Goal: Task Accomplishment & Management: Manage account settings

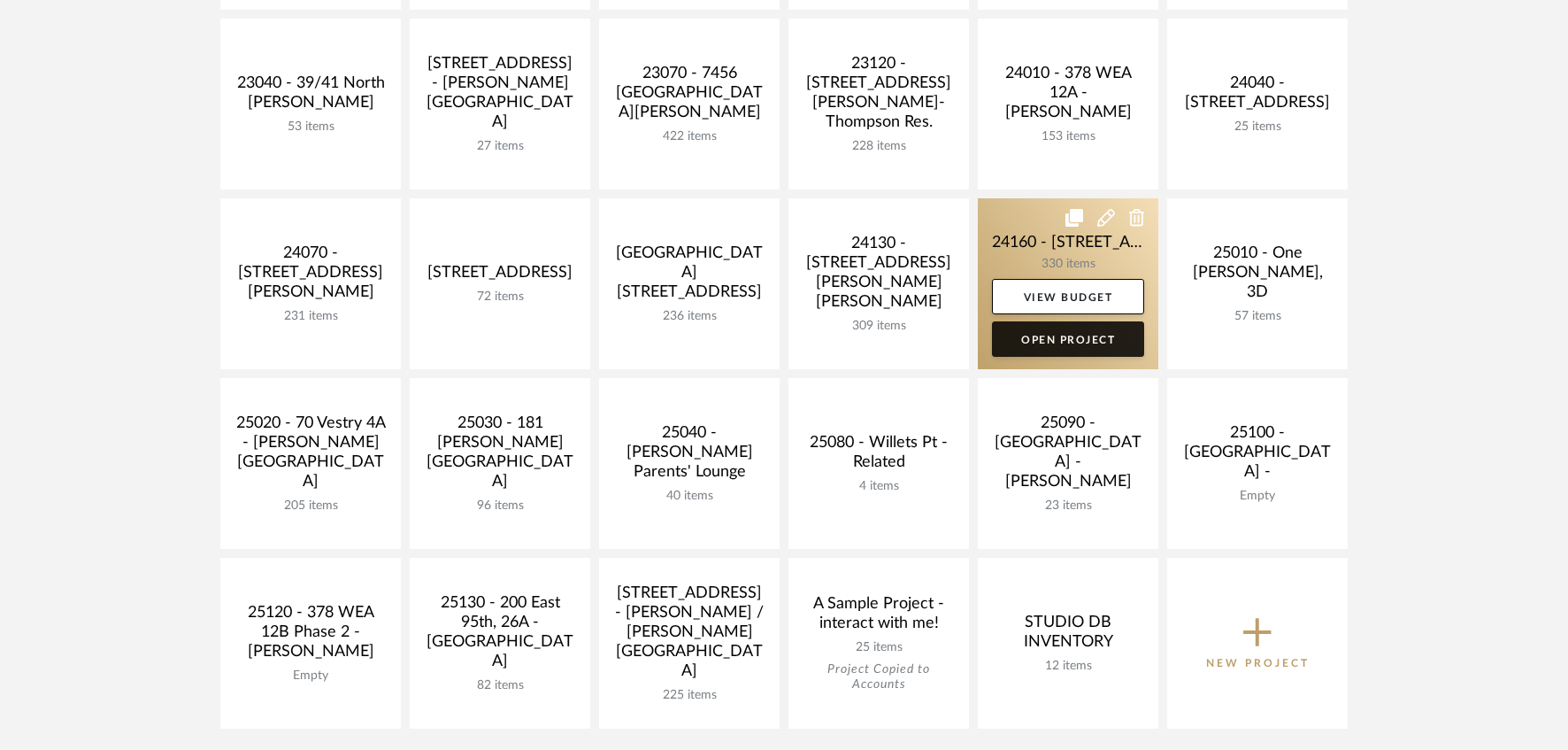
scroll to position [649, 0]
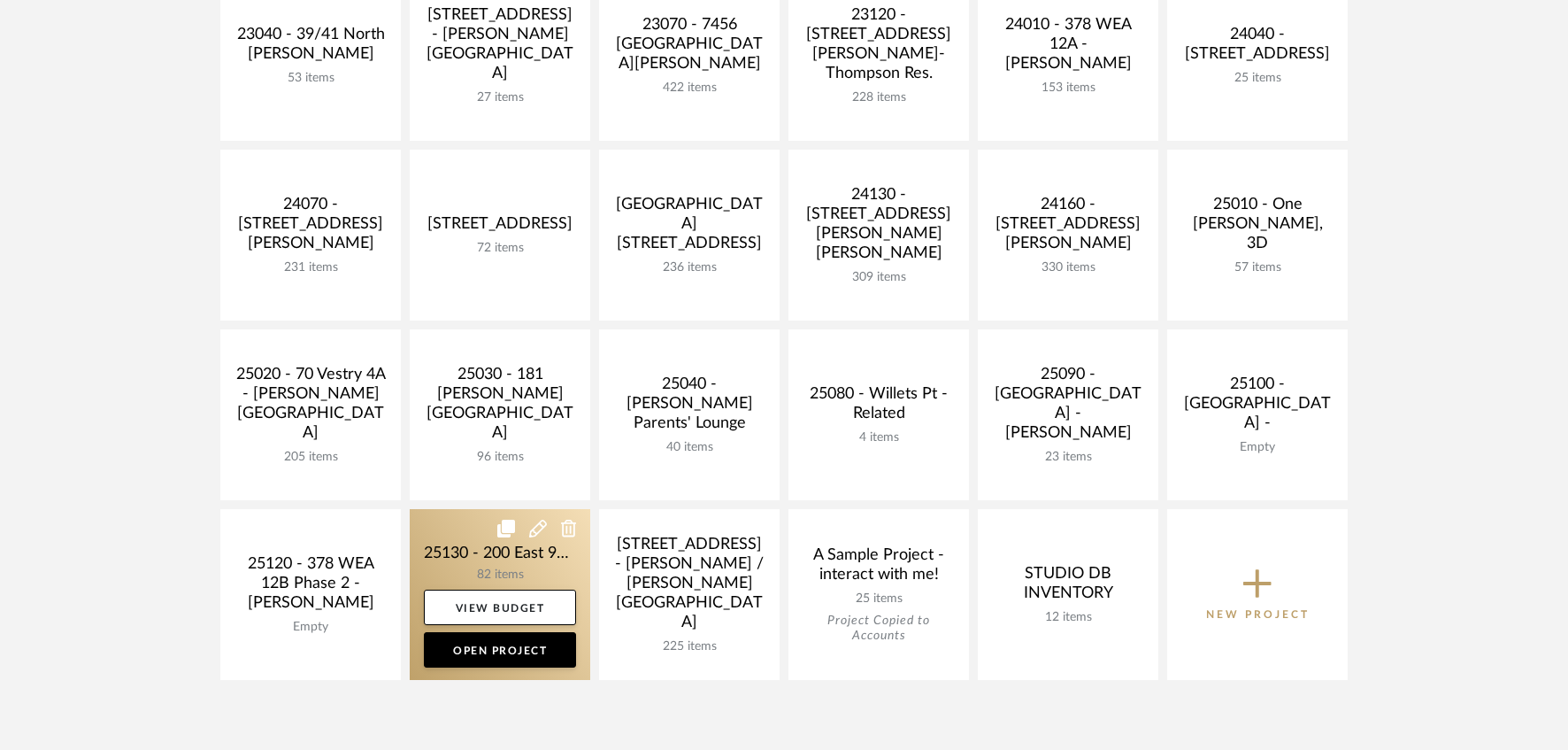
click at [518, 556] on link at bounding box center [500, 594] width 181 height 171
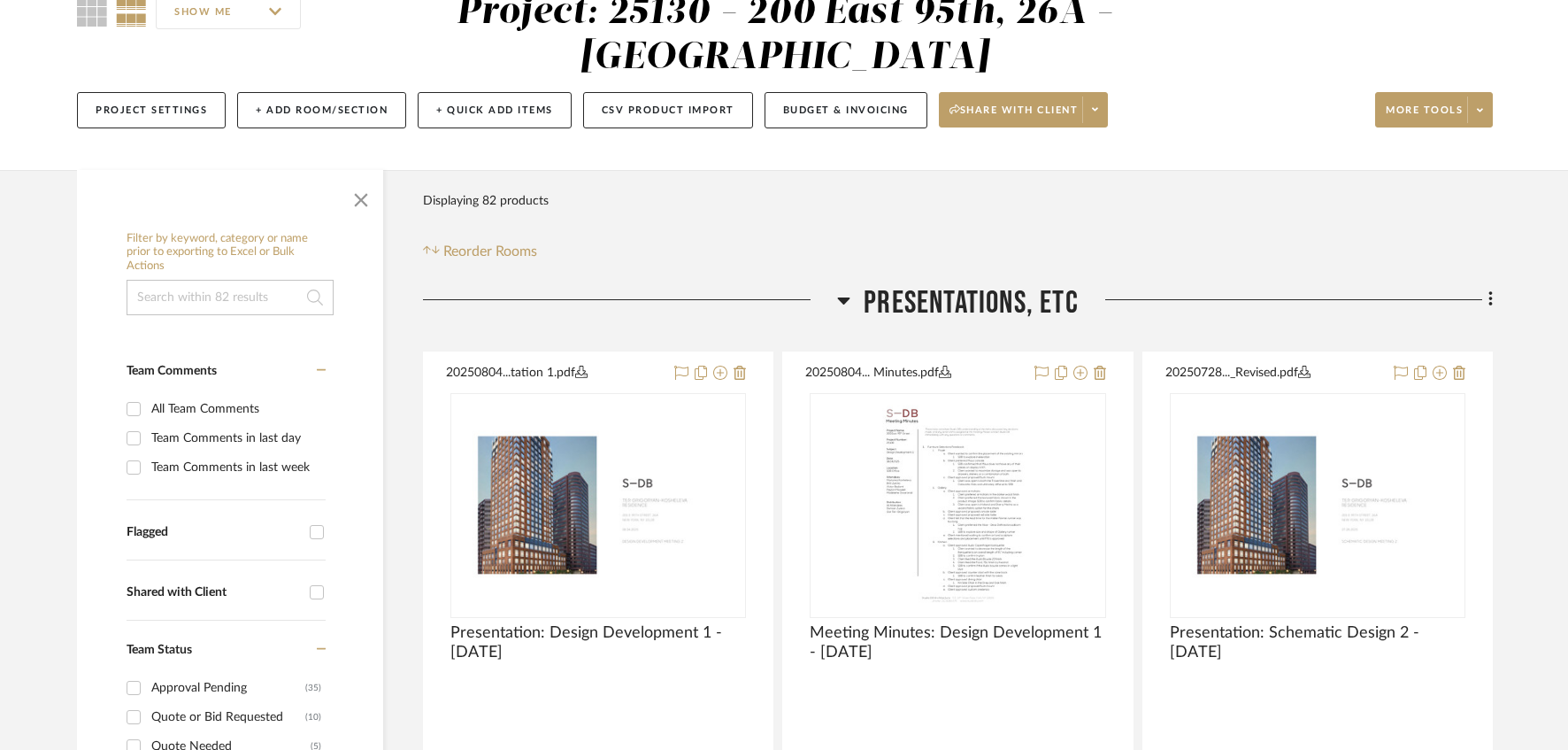
scroll to position [354, 0]
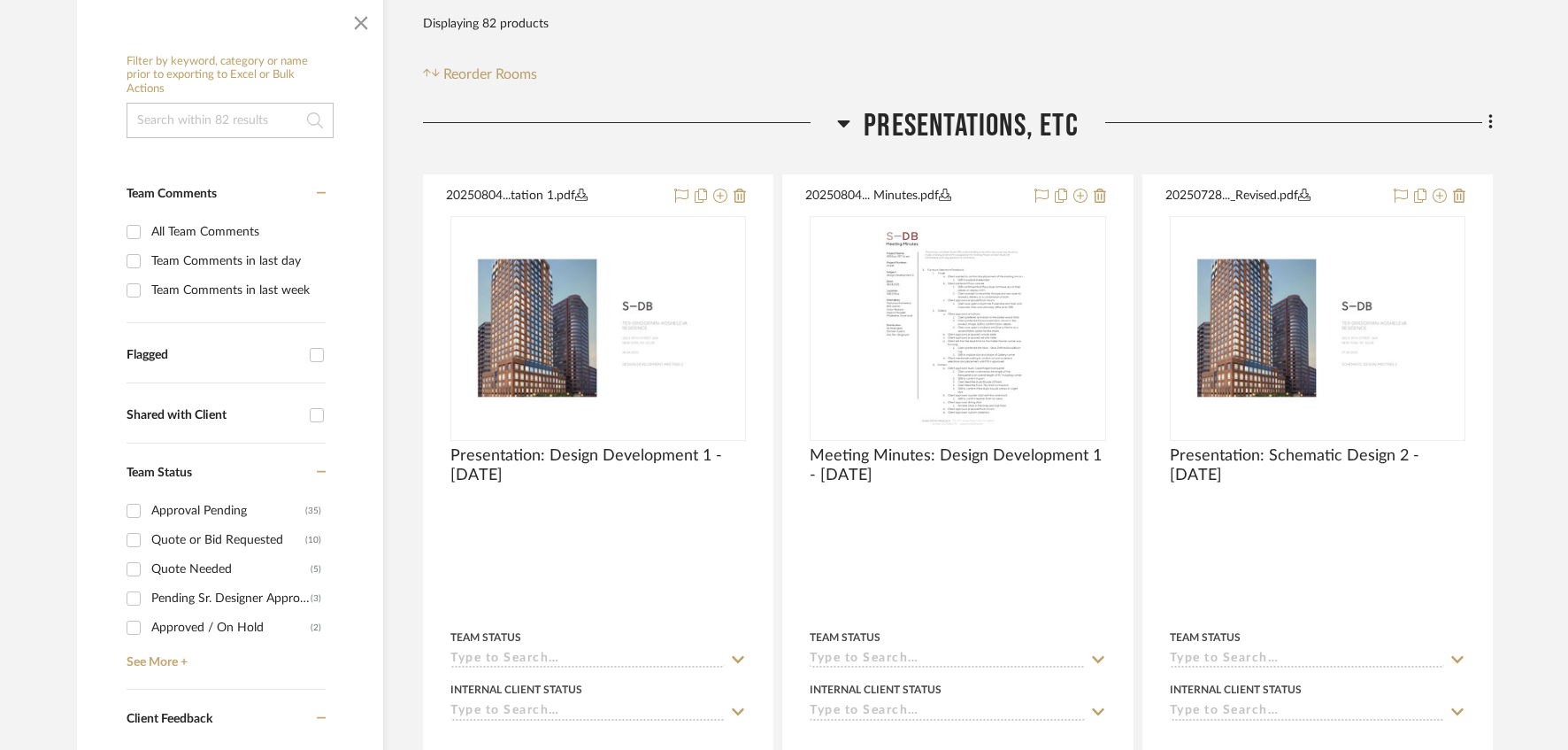
click at [230, 598] on div "Pending Sr. Designer Approval" at bounding box center [230, 598] width 160 height 28
click at [148, 598] on input "Pending Sr. Designer Approval (3)" at bounding box center [133, 598] width 28 height 28
checkbox input "true"
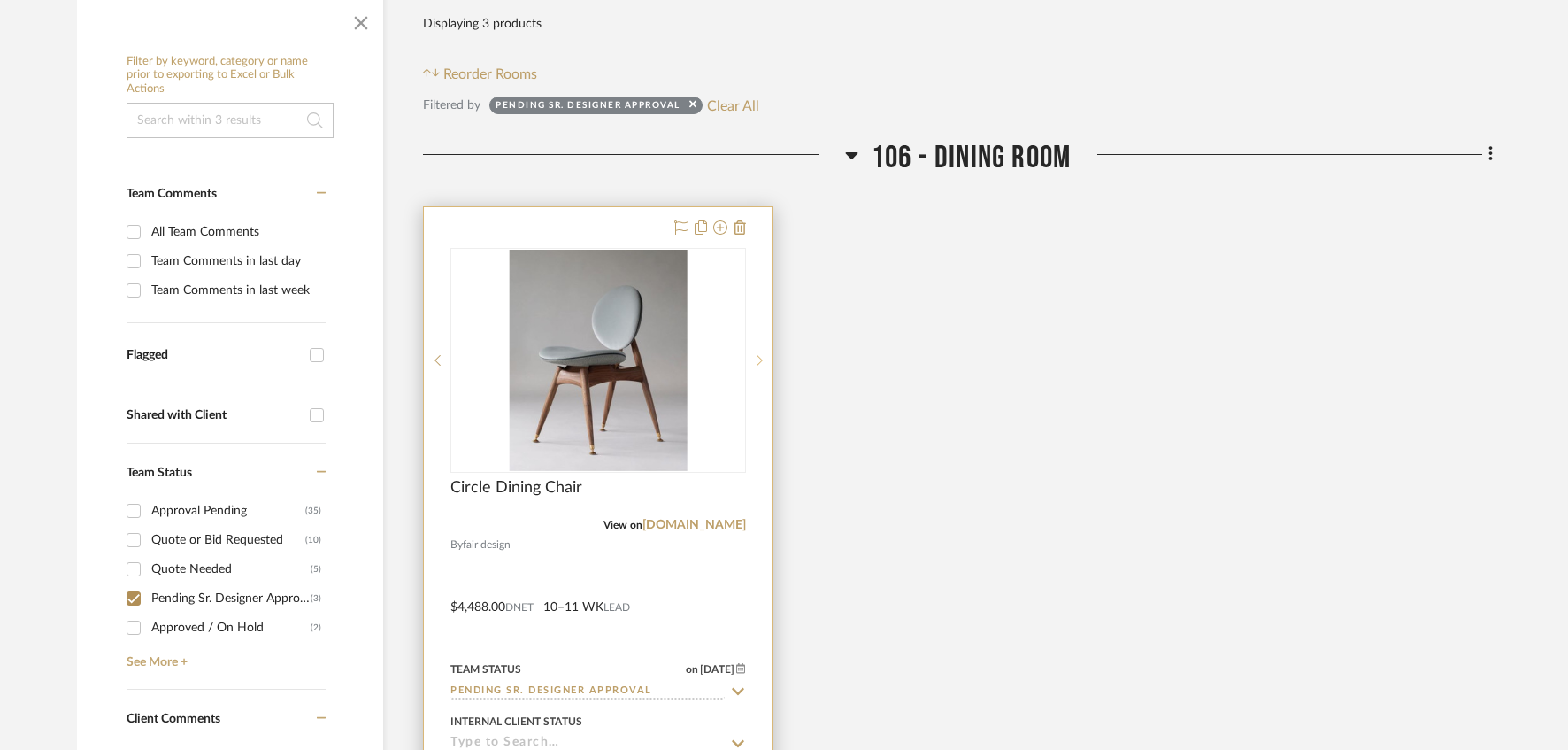
scroll to position [589, 0]
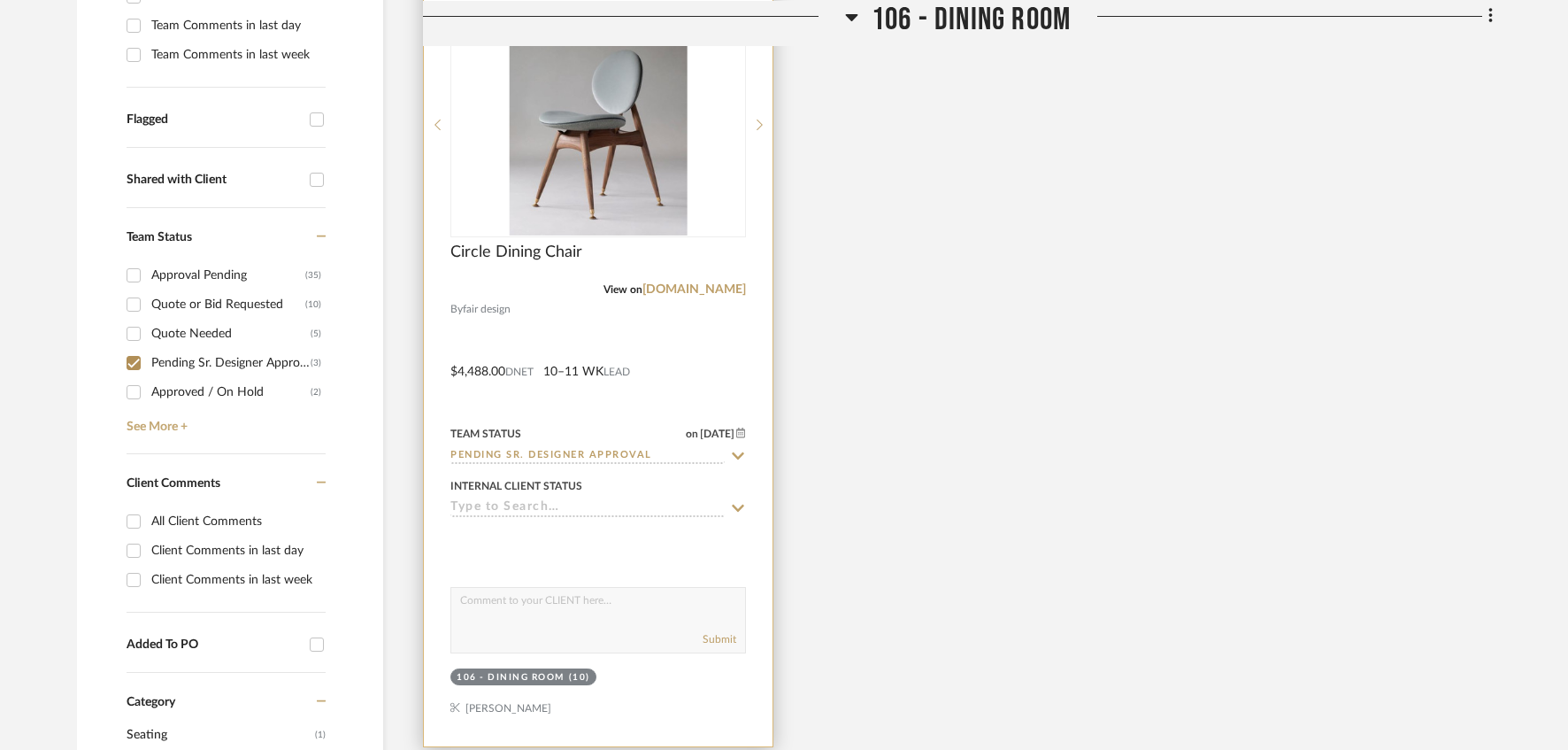
click at [586, 205] on img "0" at bounding box center [599, 125] width 178 height 222
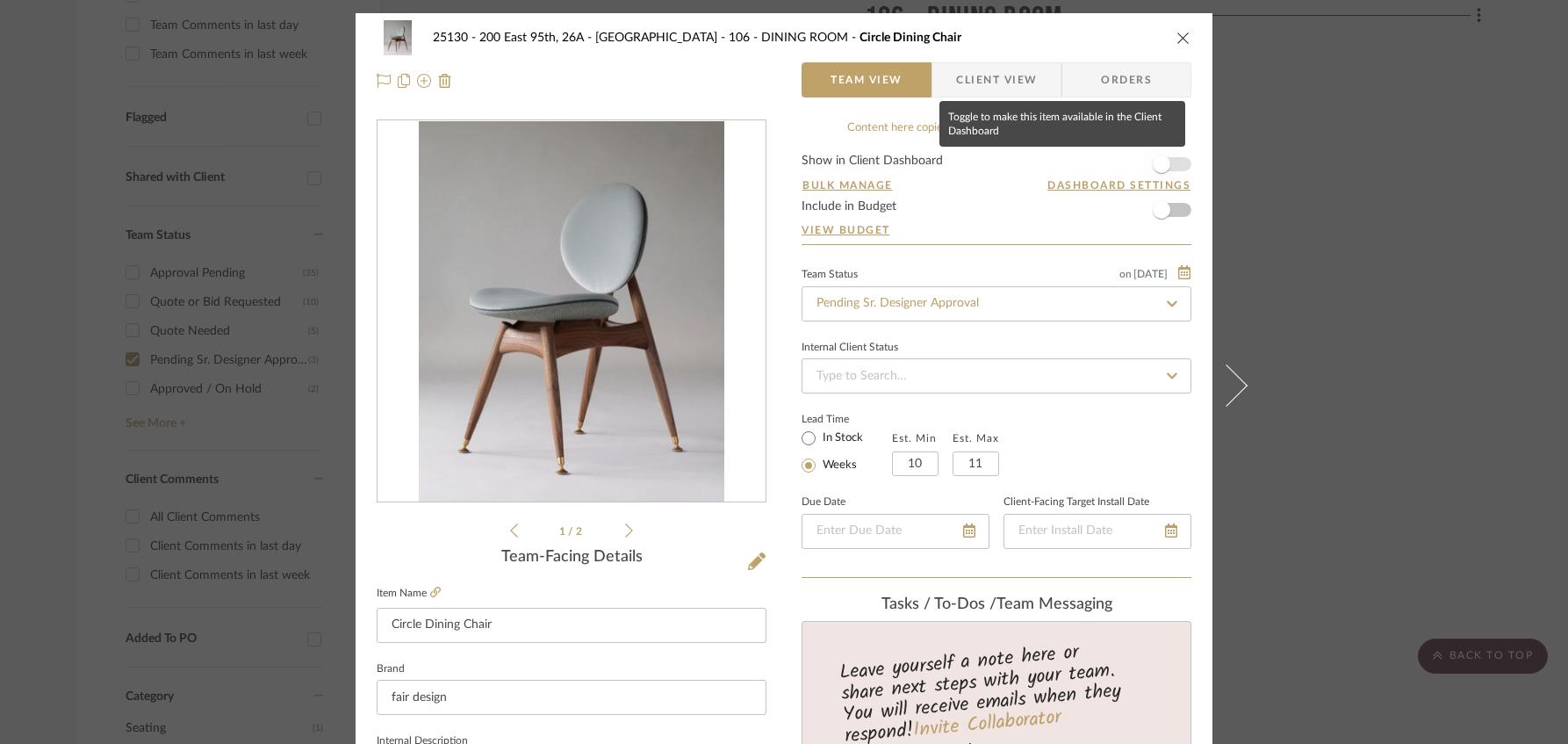
click at [1157, 168] on span "button" at bounding box center [1161, 164] width 17 height 17
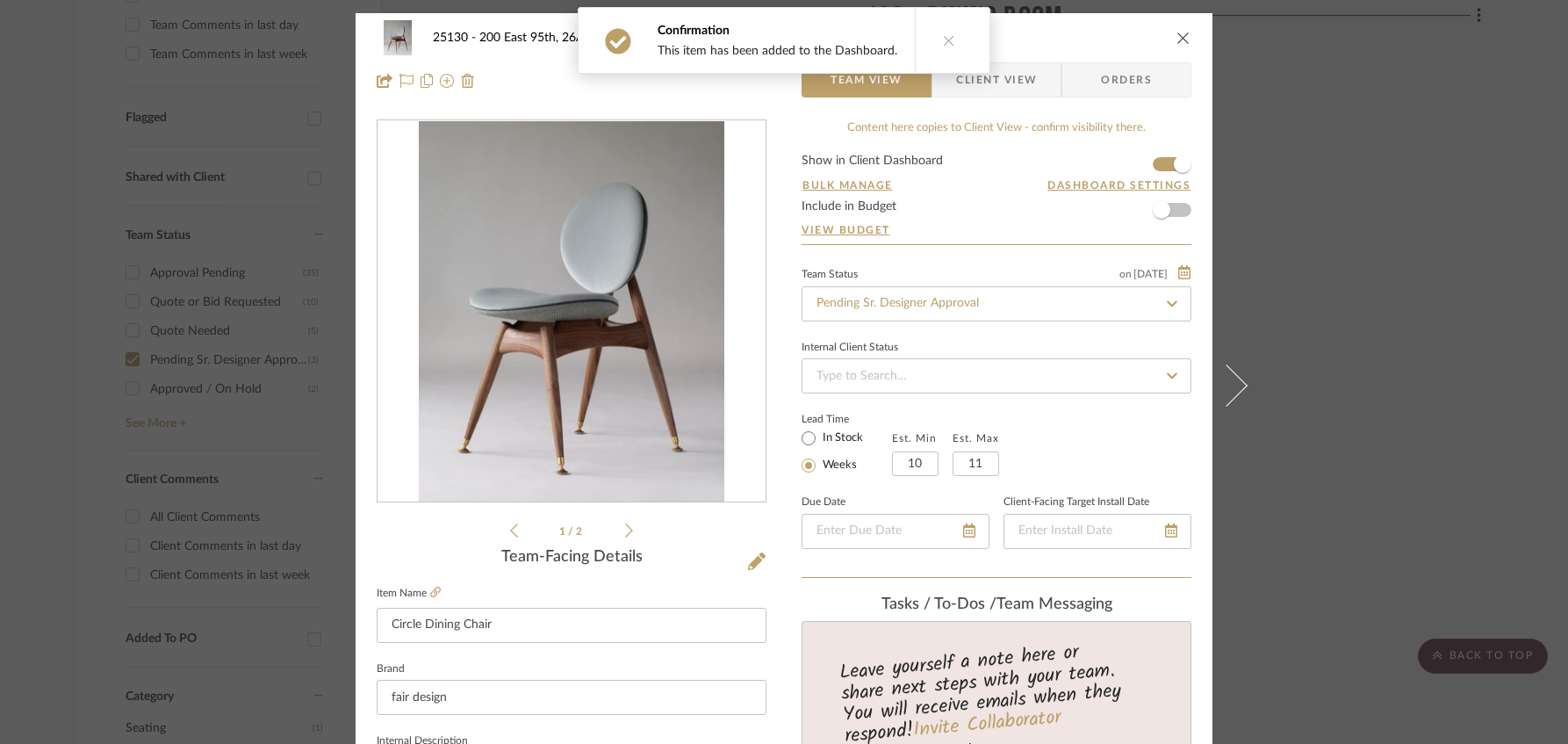
click at [959, 80] on div "Confirmation This item has been added to the Dashboard." at bounding box center [784, 40] width 427 height 81
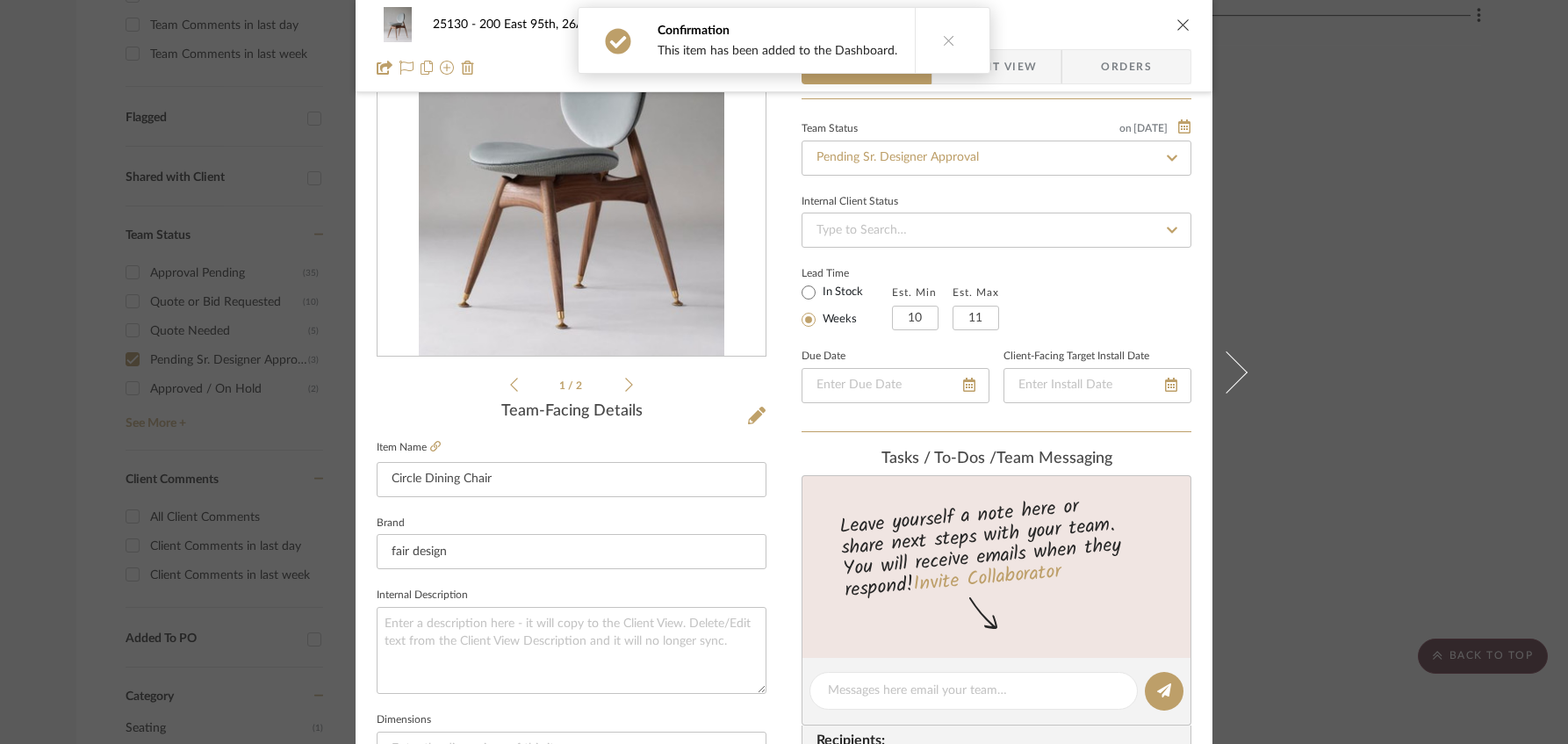
scroll to position [58, 0]
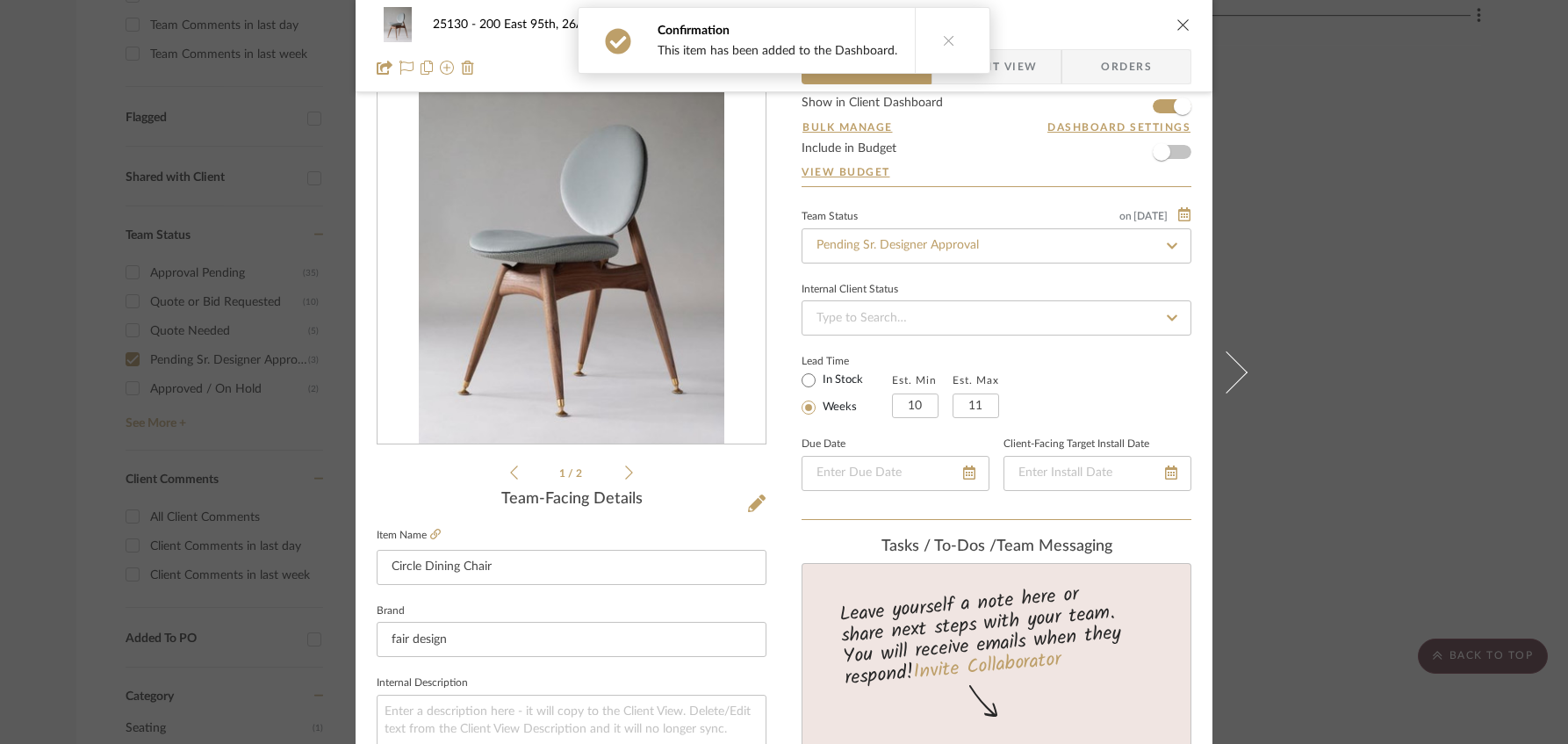
click at [955, 51] on button at bounding box center [948, 40] width 67 height 65
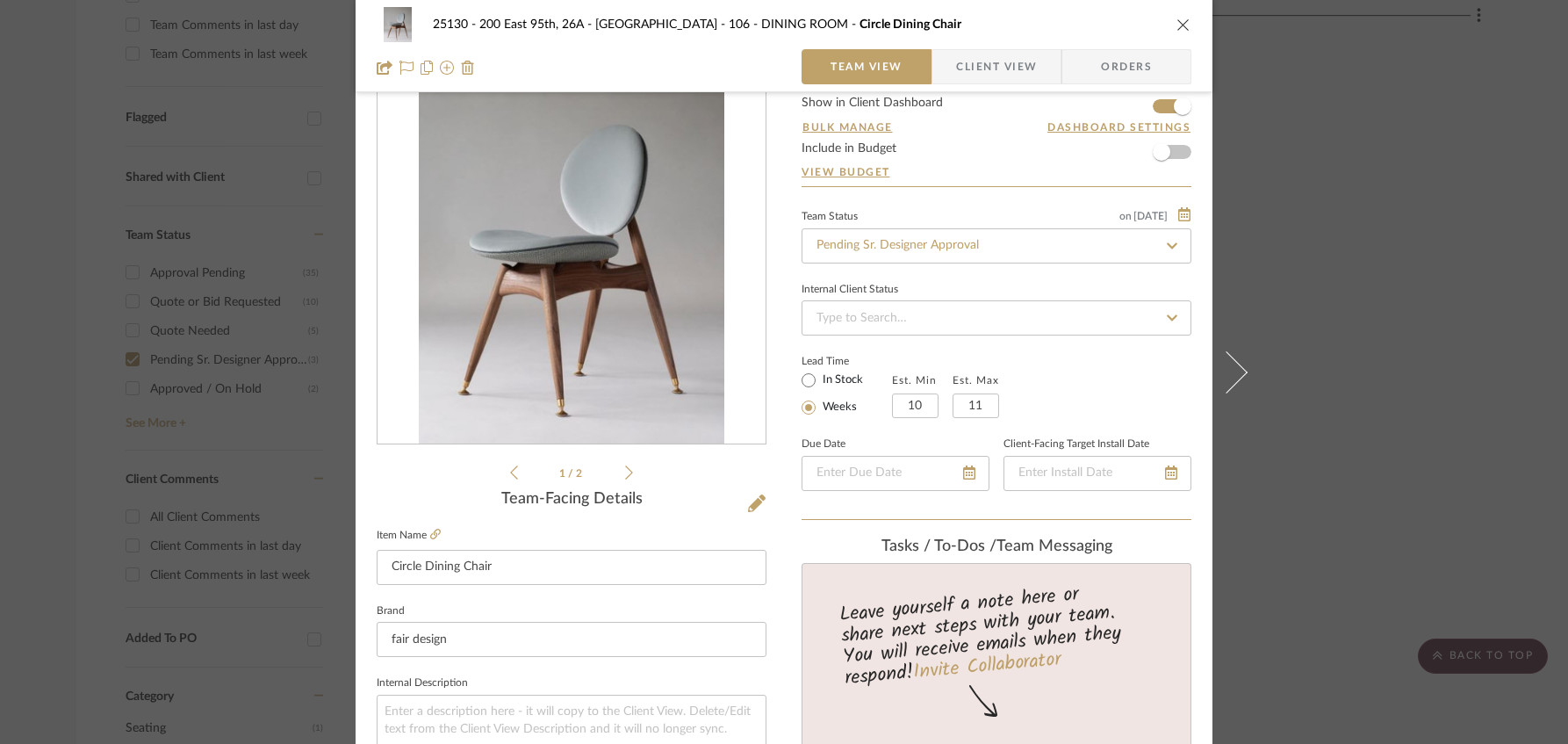
click at [1003, 78] on span "Client View" at bounding box center [996, 66] width 81 height 36
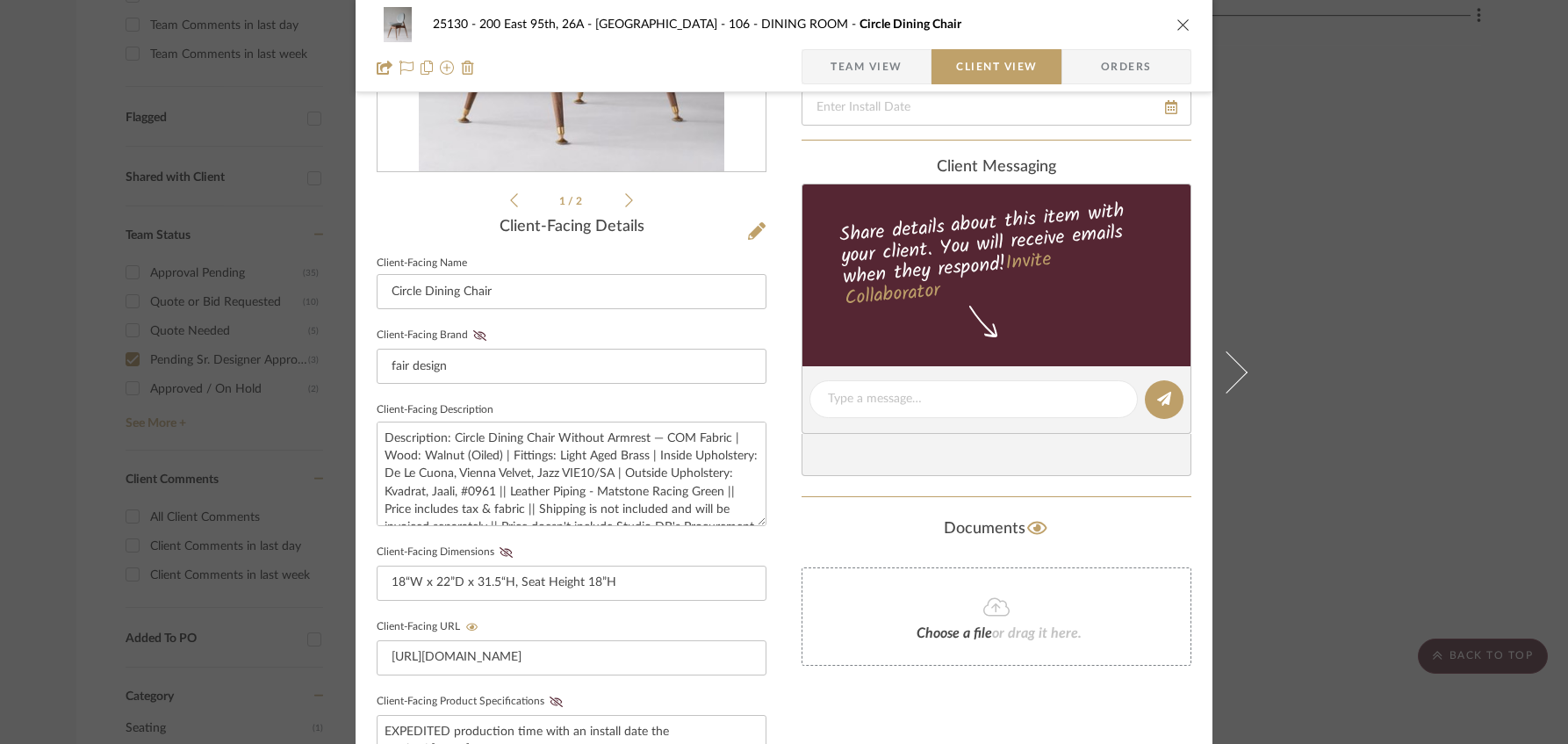
scroll to position [409, 0]
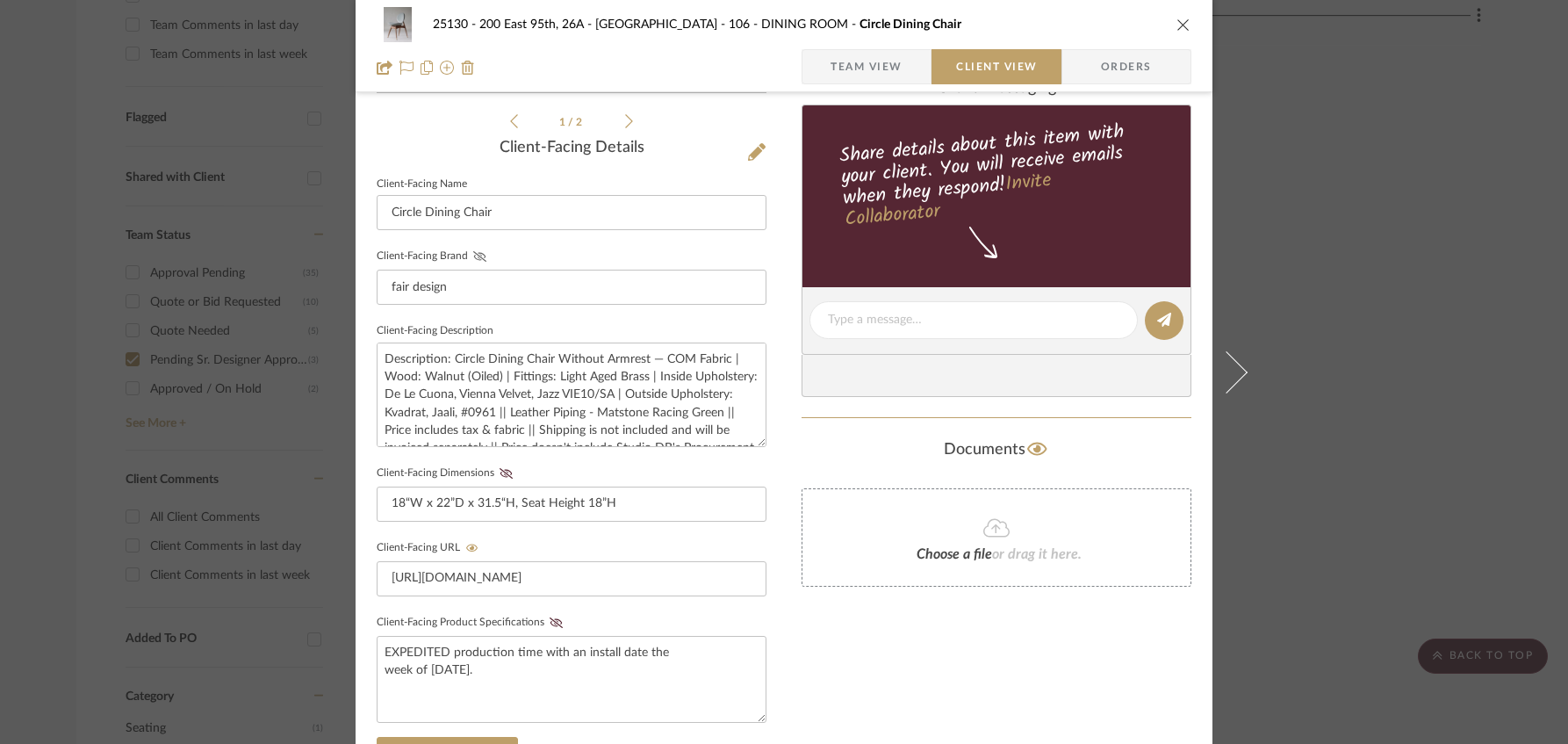
click at [473, 256] on icon at bounding box center [480, 256] width 13 height 11
click at [505, 469] on icon at bounding box center [506, 473] width 13 height 11
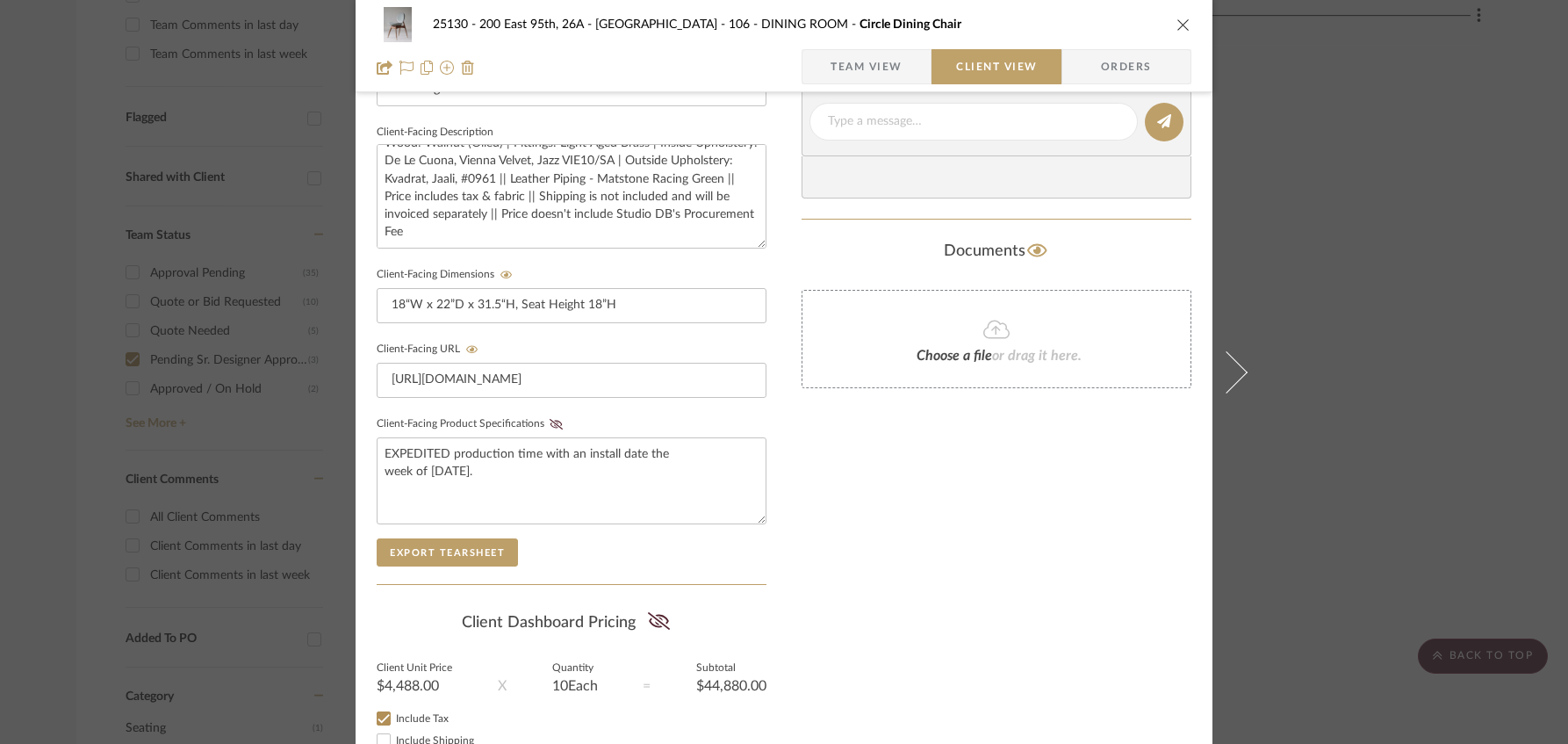
scroll to position [703, 0]
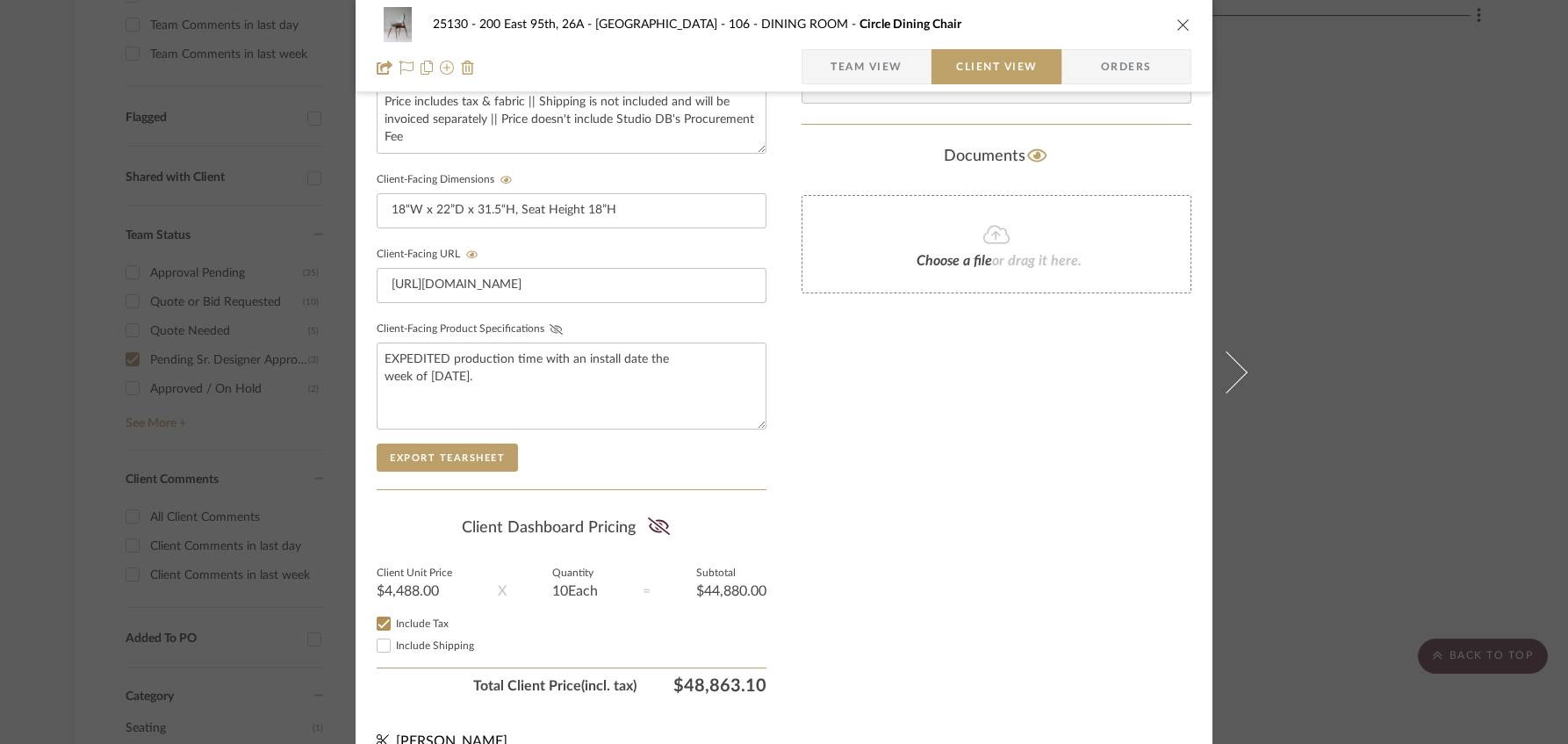
click at [550, 324] on icon at bounding box center [557, 329] width 13 height 11
click at [658, 522] on icon at bounding box center [658, 526] width 22 height 17
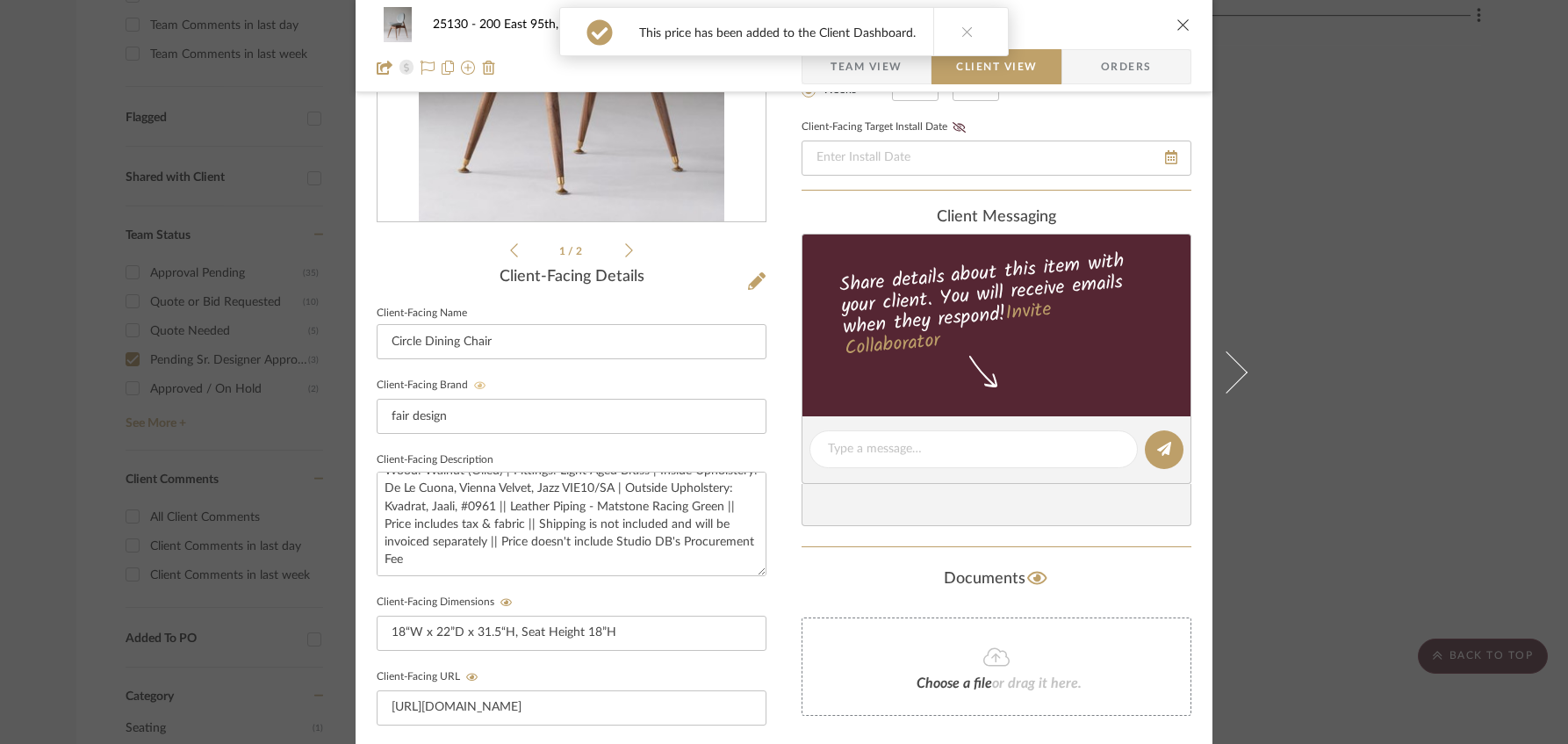
scroll to position [58, 0]
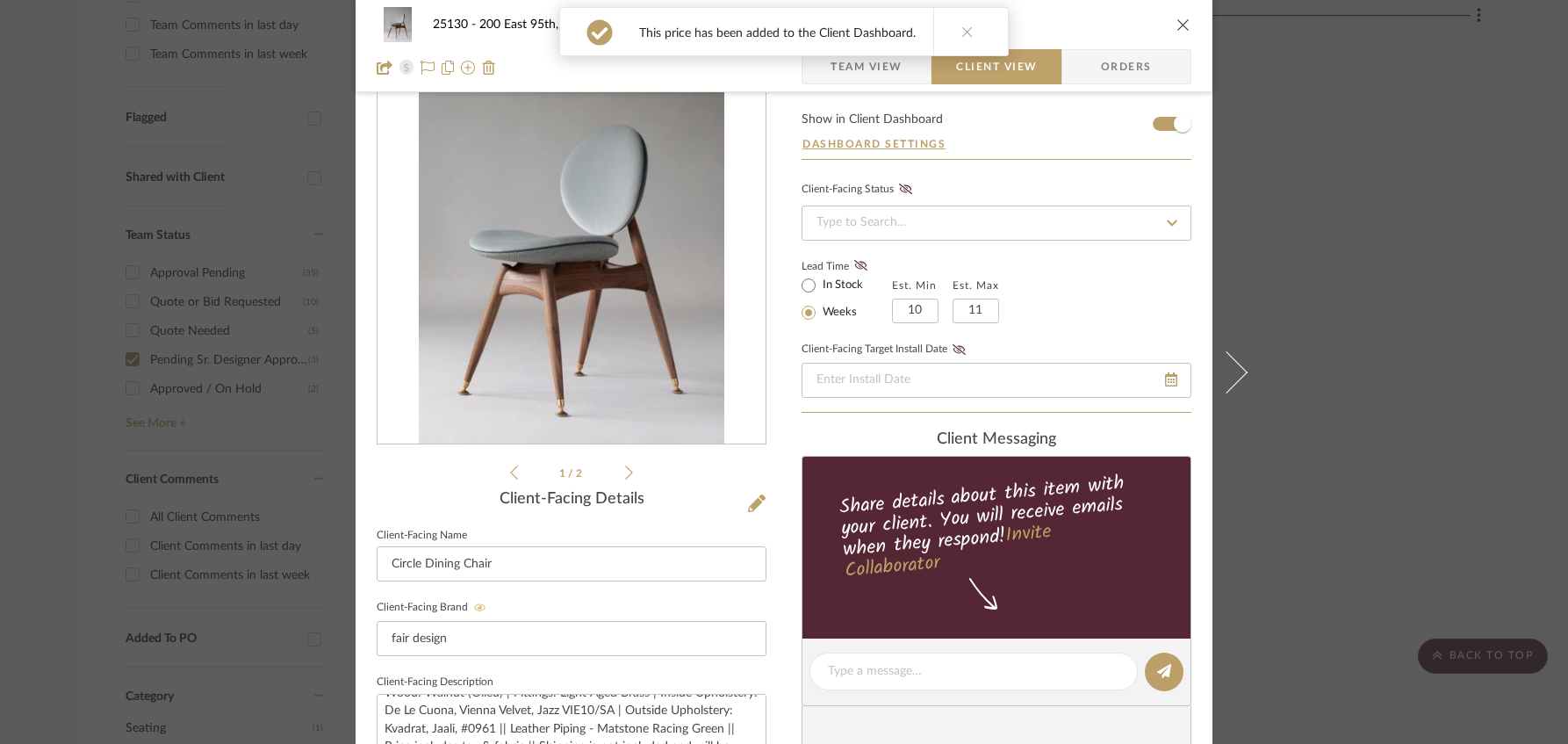
click at [834, 70] on span "Team View" at bounding box center [866, 66] width 72 height 36
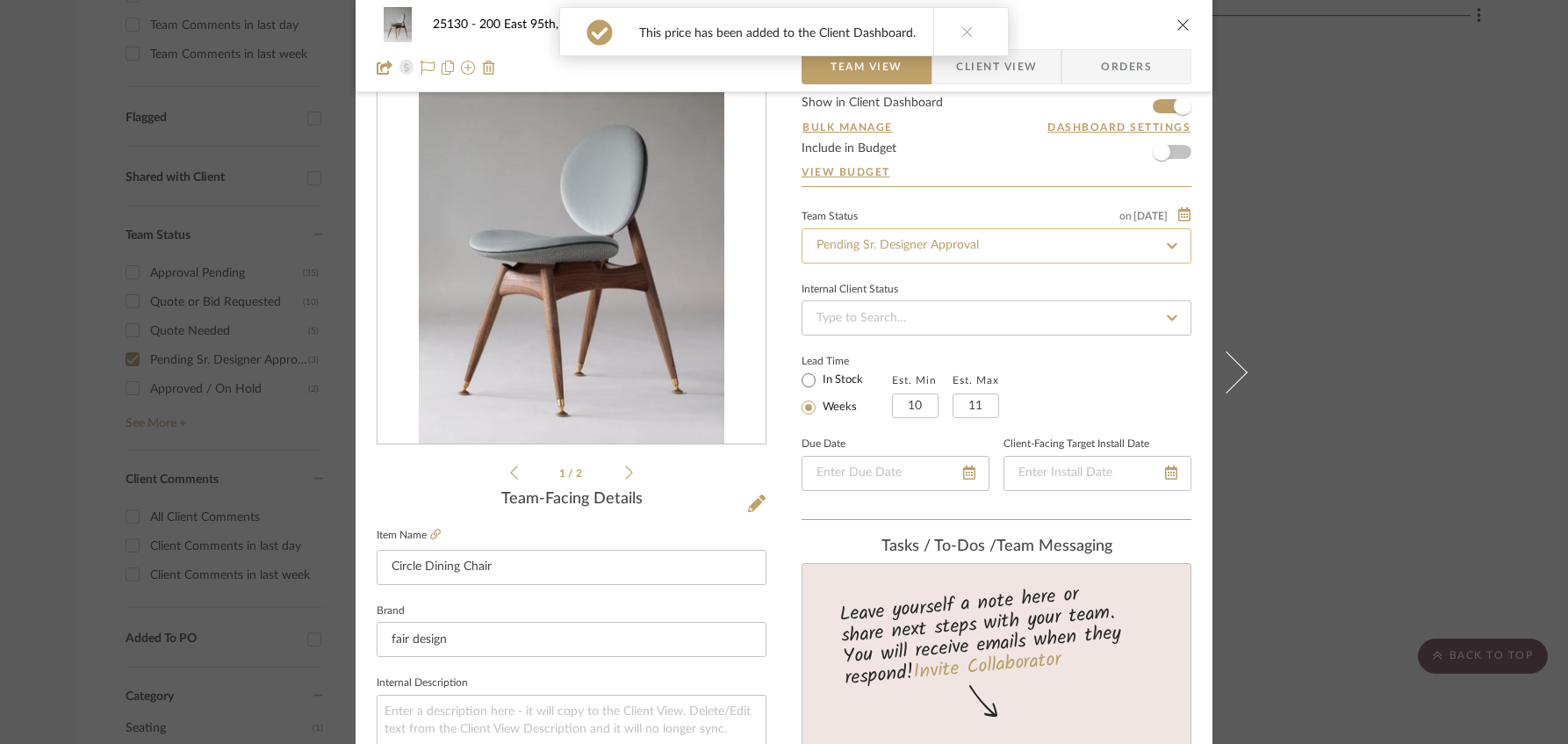
click at [894, 252] on input "Pending Sr. Designer Approval" at bounding box center [996, 246] width 390 height 36
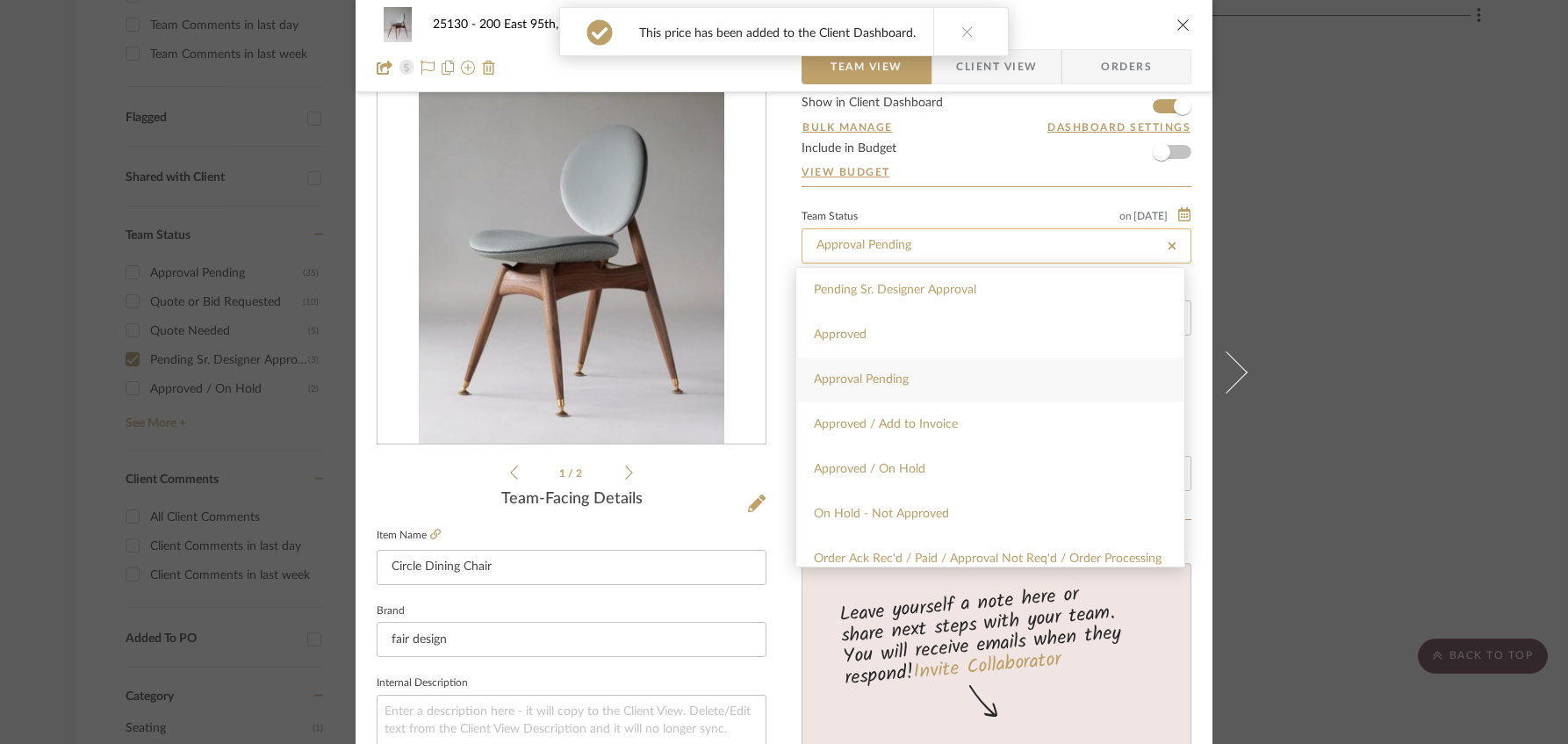
type input "Approval Pending"
type input "[DATE]"
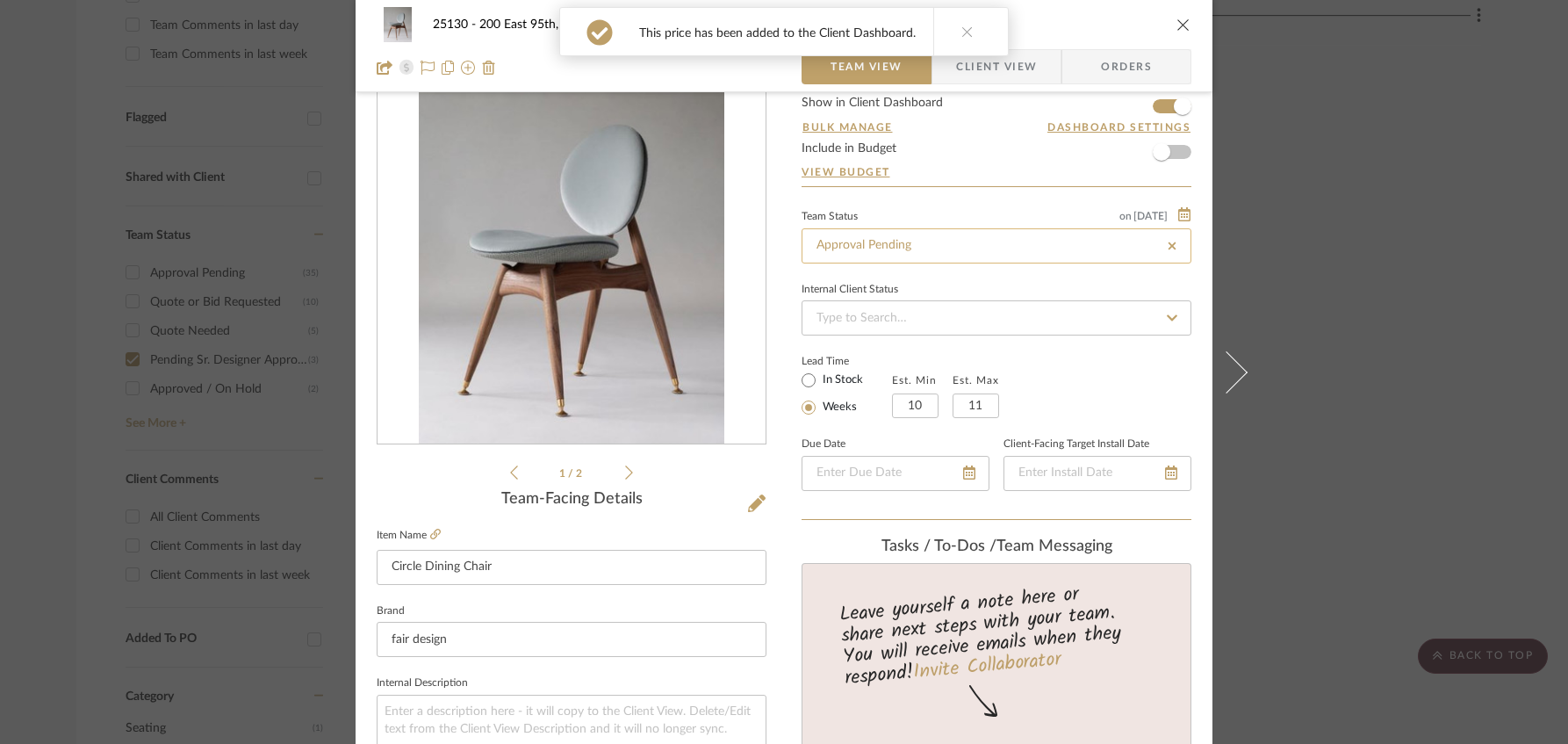
type input "[DATE]"
type input "Approval Pending"
click at [1006, 57] on div "This price has been added to the Client Dashboard." at bounding box center [783, 32] width 463 height 63
click at [1005, 77] on span "Client View" at bounding box center [996, 66] width 81 height 36
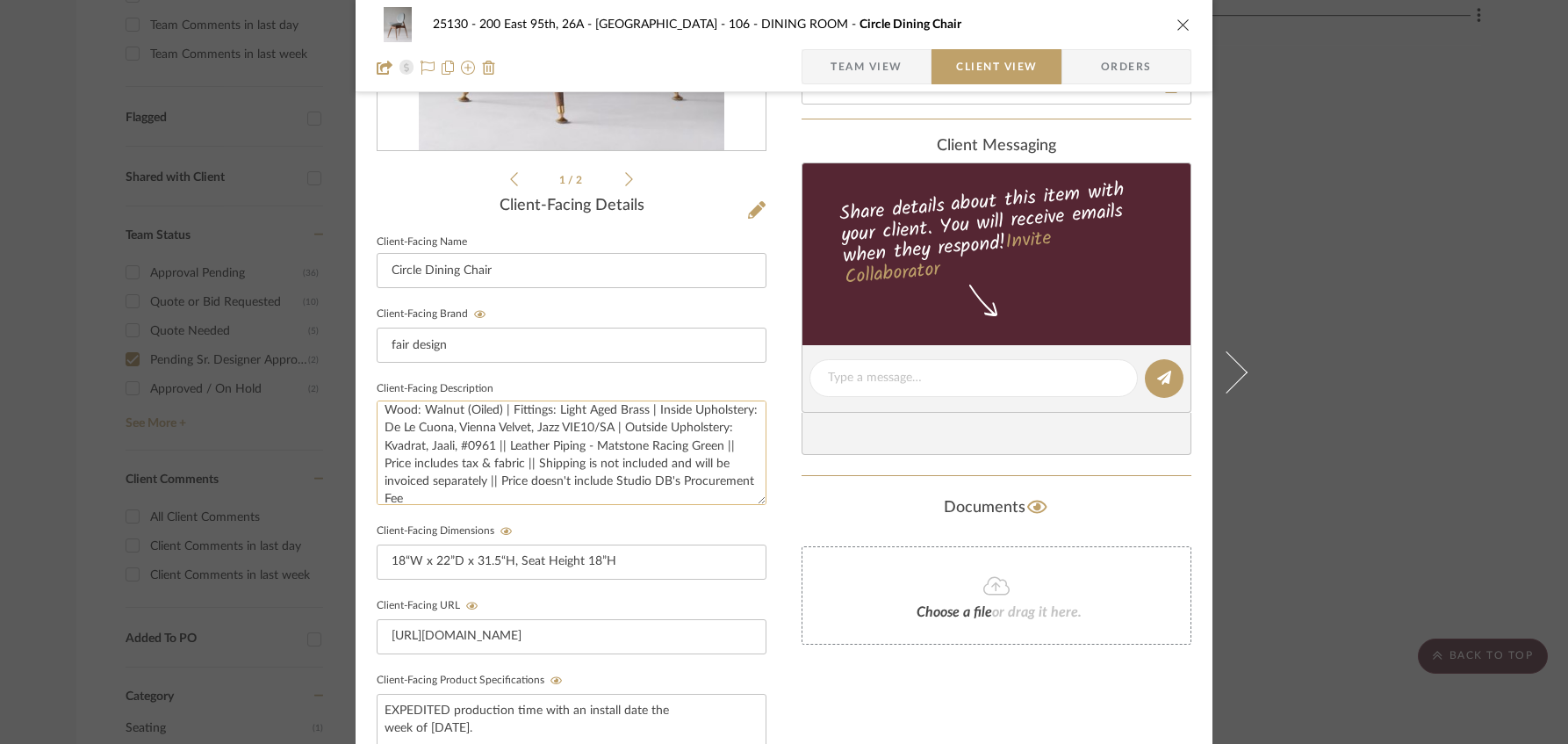
scroll to position [36, 0]
drag, startPoint x: 673, startPoint y: 466, endPoint x: 660, endPoint y: 468, distance: 13.2
click at [660, 468] on textarea "Description: Circle Dining Chair Without Armrest — COM Fabric | Wood: Walnut (O…" at bounding box center [571, 452] width 390 height 105
click at [616, 499] on textarea "Description: Circle Dining Chair Without Armrest — COM Fabric | Wood: Walnut (O…" at bounding box center [571, 452] width 390 height 105
click at [580, 492] on textarea "Description: Circle Dining Chair Without Armrest — COM Fabric | Wood: Walnut (O…" at bounding box center [571, 452] width 390 height 105
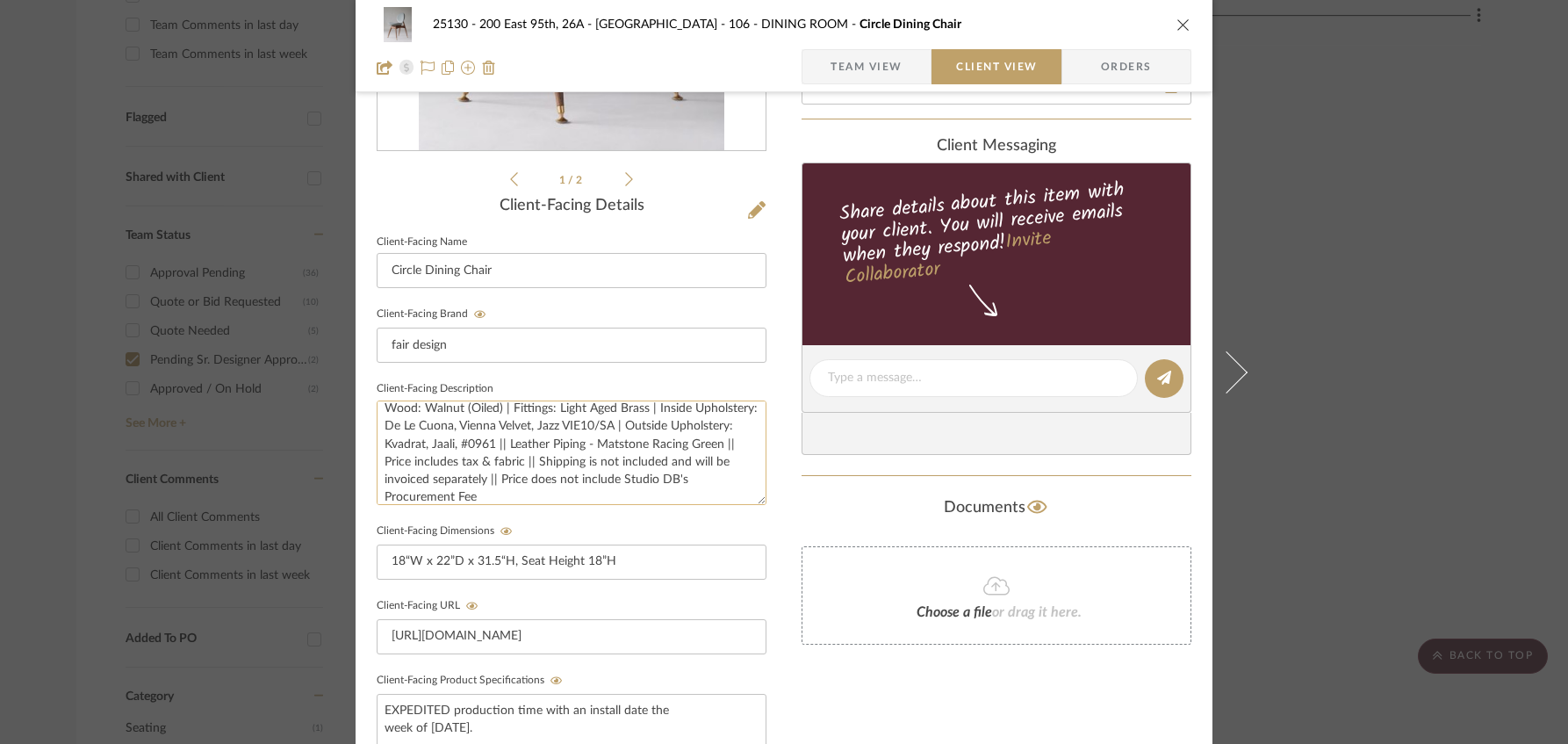
scroll to position [0, 0]
type textarea "Description: Circle Dining Chair Without Armrest — COM Fabric | Wood: Walnut (O…"
click at [792, 492] on div "25130 - 200 East 95th, 26A - Kosheleva 106 - DINING ROOM Circle Dining Chair Te…" at bounding box center [783, 393] width 857 height 1462
click at [1176, 26] on icon "close" at bounding box center [1183, 24] width 14 height 14
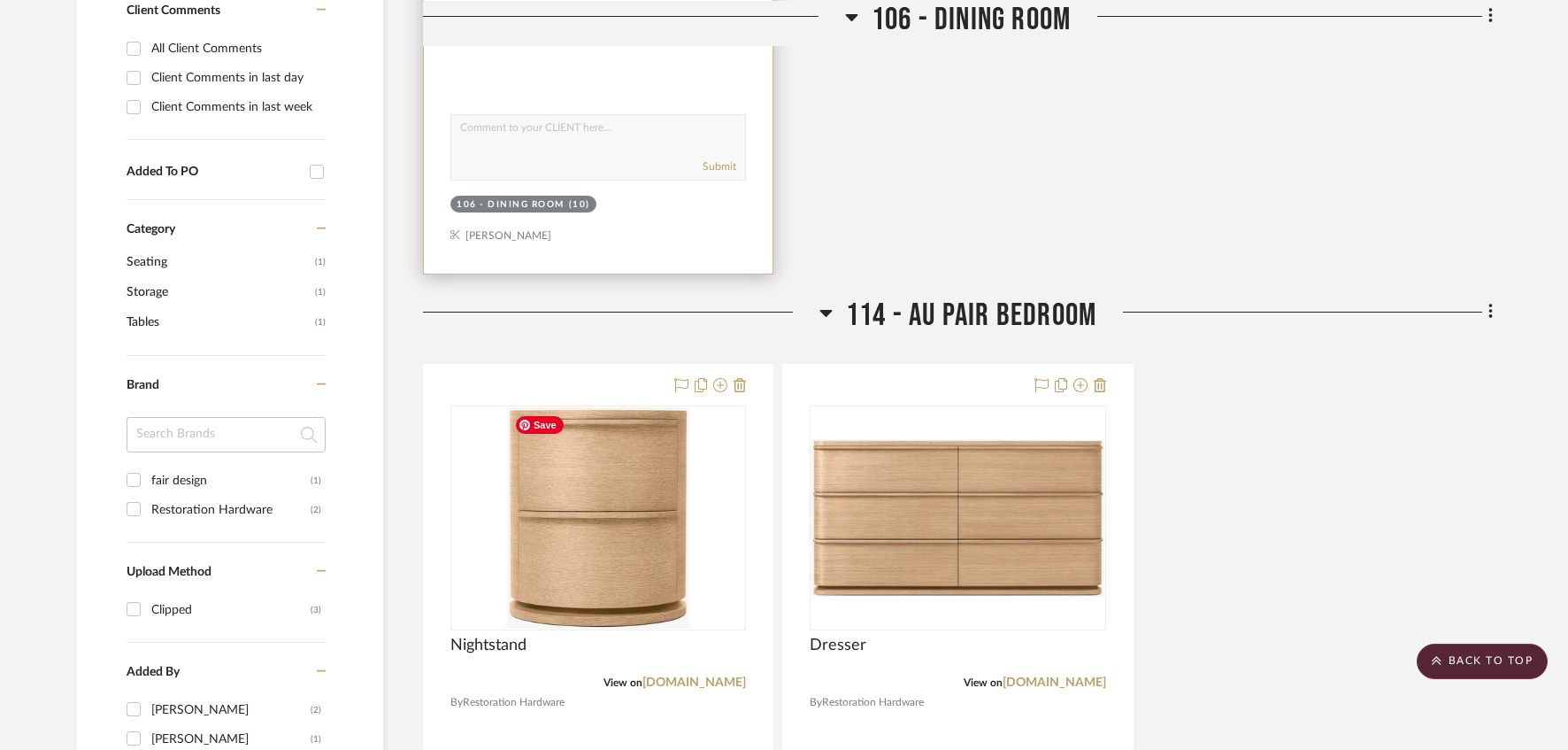
scroll to position [1240, 0]
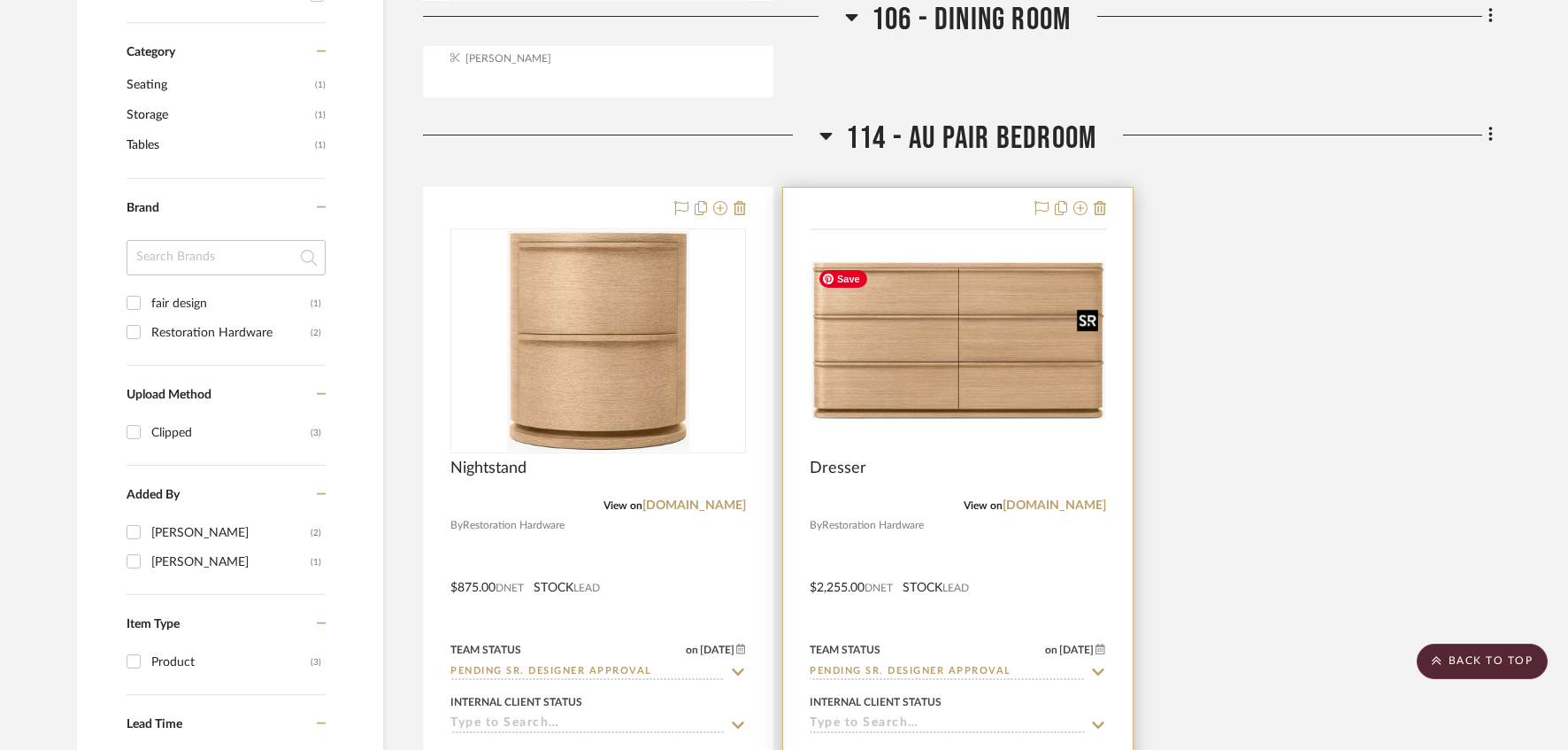
click at [0, 0] on img at bounding box center [0, 0] width 0 height 0
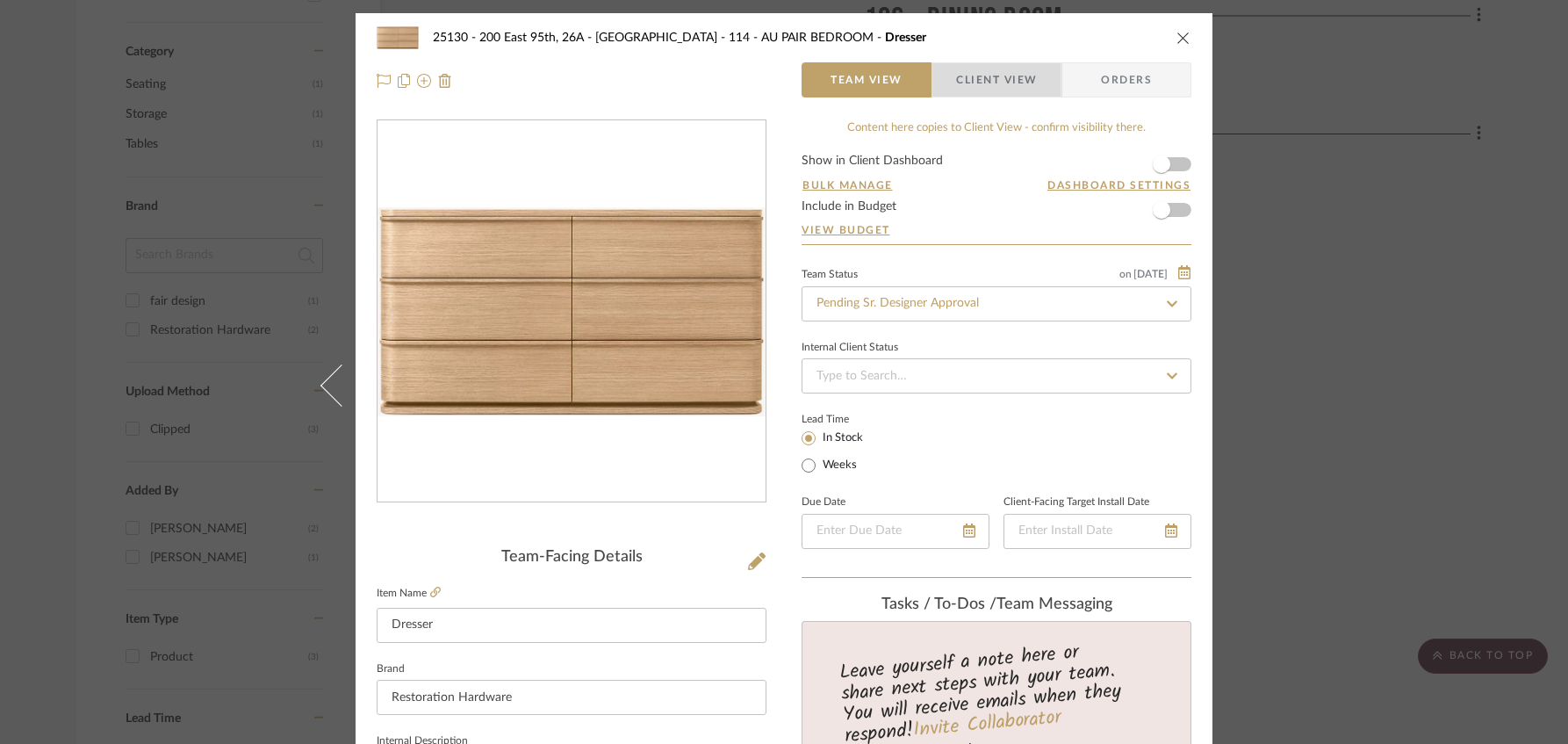
click at [1008, 78] on span "Client View" at bounding box center [996, 80] width 81 height 36
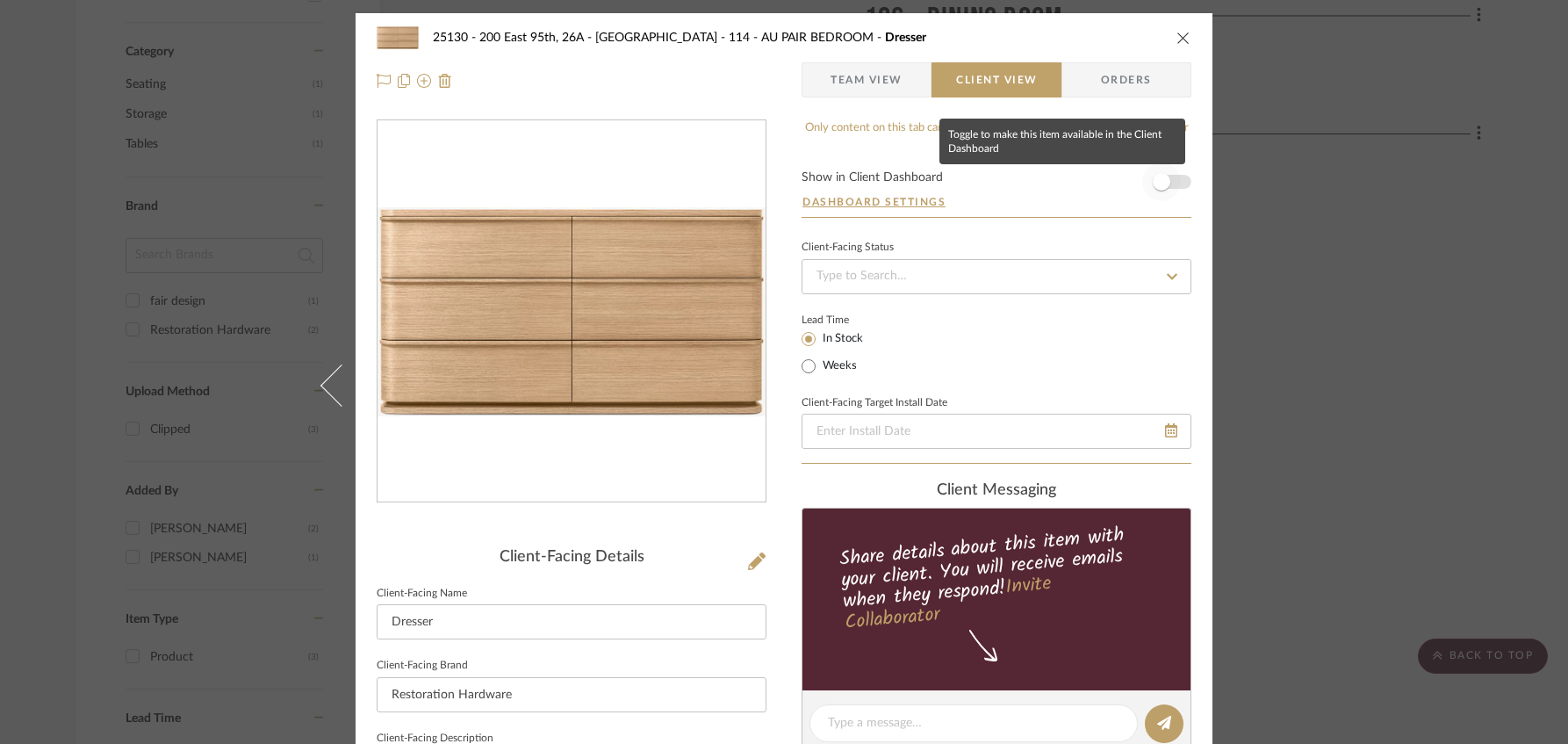
click at [1163, 187] on span "button" at bounding box center [1161, 181] width 38 height 38
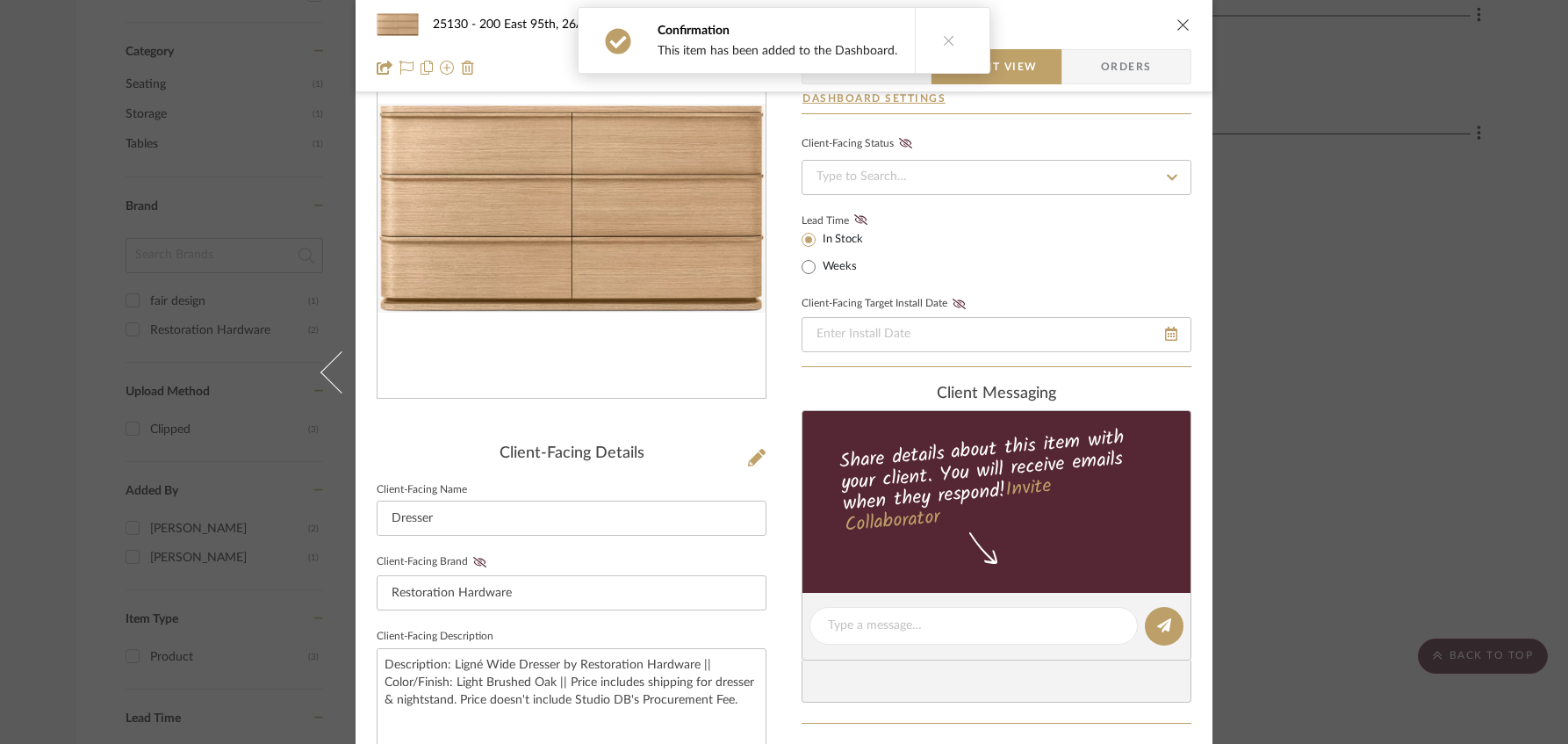
scroll to position [351, 0]
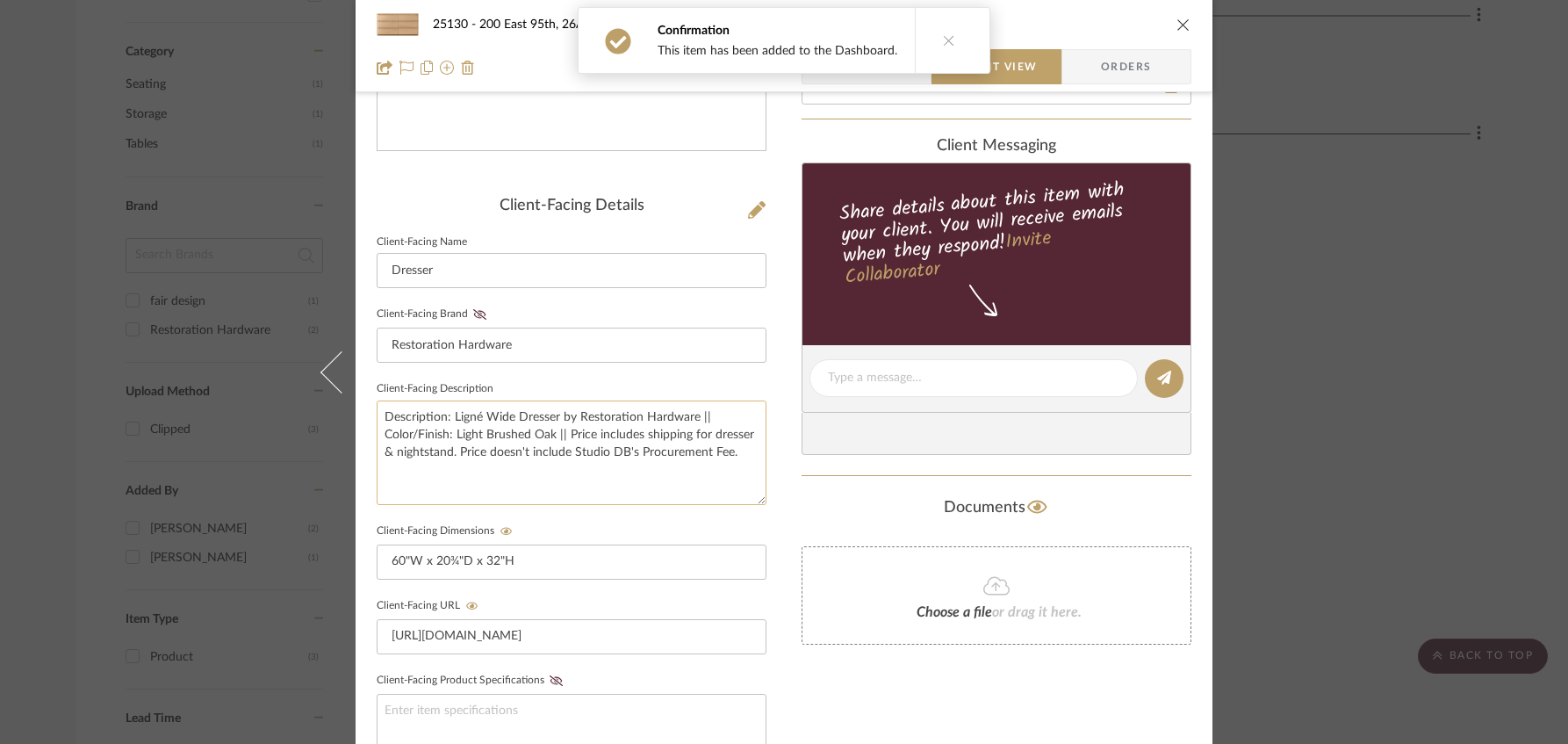
click at [447, 452] on textarea "Description: Ligné Wide Dresser by Restoration Hardware || Color/Finish: Light …" at bounding box center [571, 452] width 390 height 105
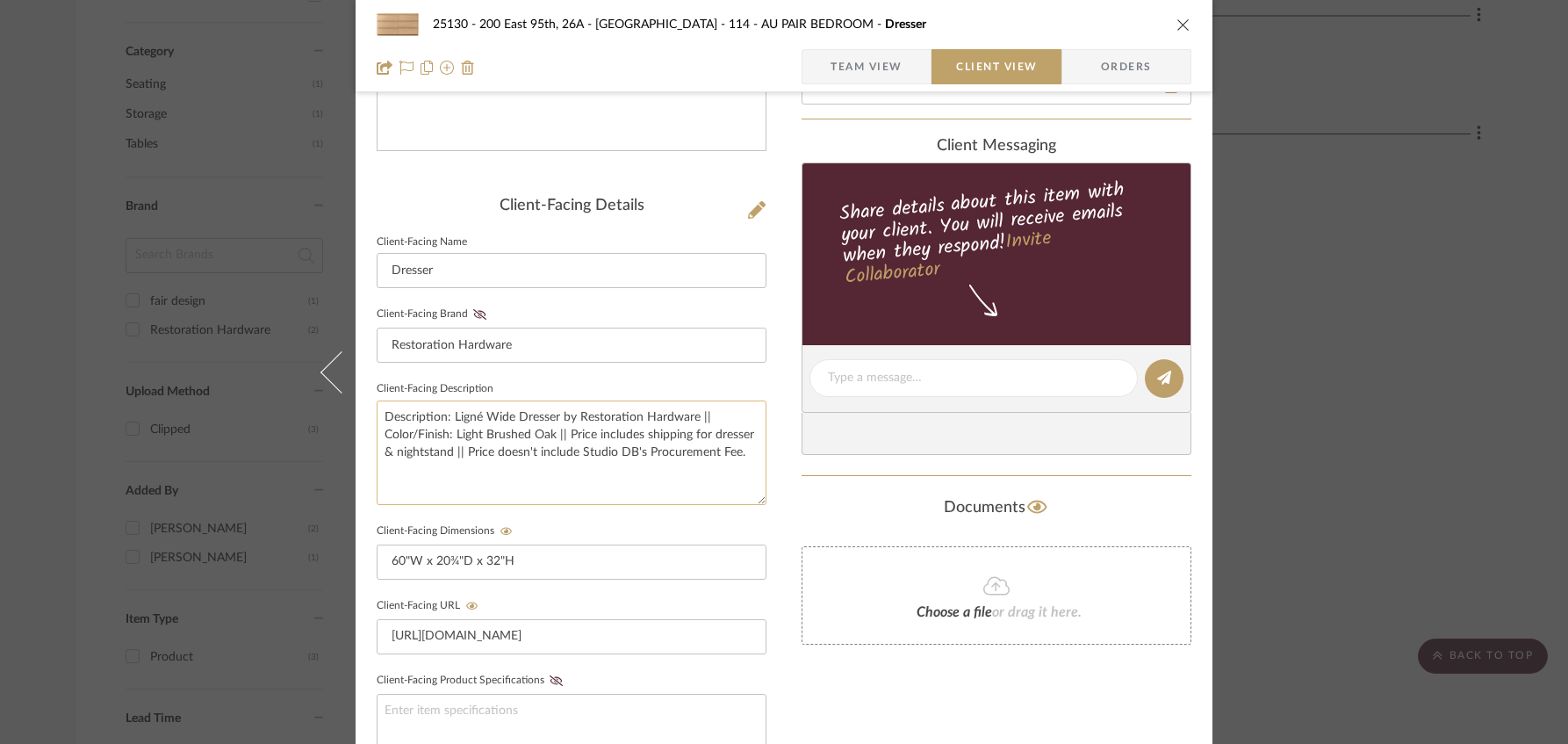
drag, startPoint x: 529, startPoint y: 449, endPoint x: 513, endPoint y: 454, distance: 16.8
click at [513, 454] on textarea "Description: Ligné Wide Dresser by Restoration Hardware || Color/Finish: Light …" at bounding box center [571, 452] width 390 height 105
click at [567, 446] on textarea "Description: Ligné Wide Dresser by Restoration Hardware || Color/Finish: Light …" at bounding box center [571, 452] width 390 height 105
click at [747, 451] on textarea "Description: Ligné Wide Dresser by Restoration Hardware || Color/Finish: Light …" at bounding box center [571, 452] width 390 height 105
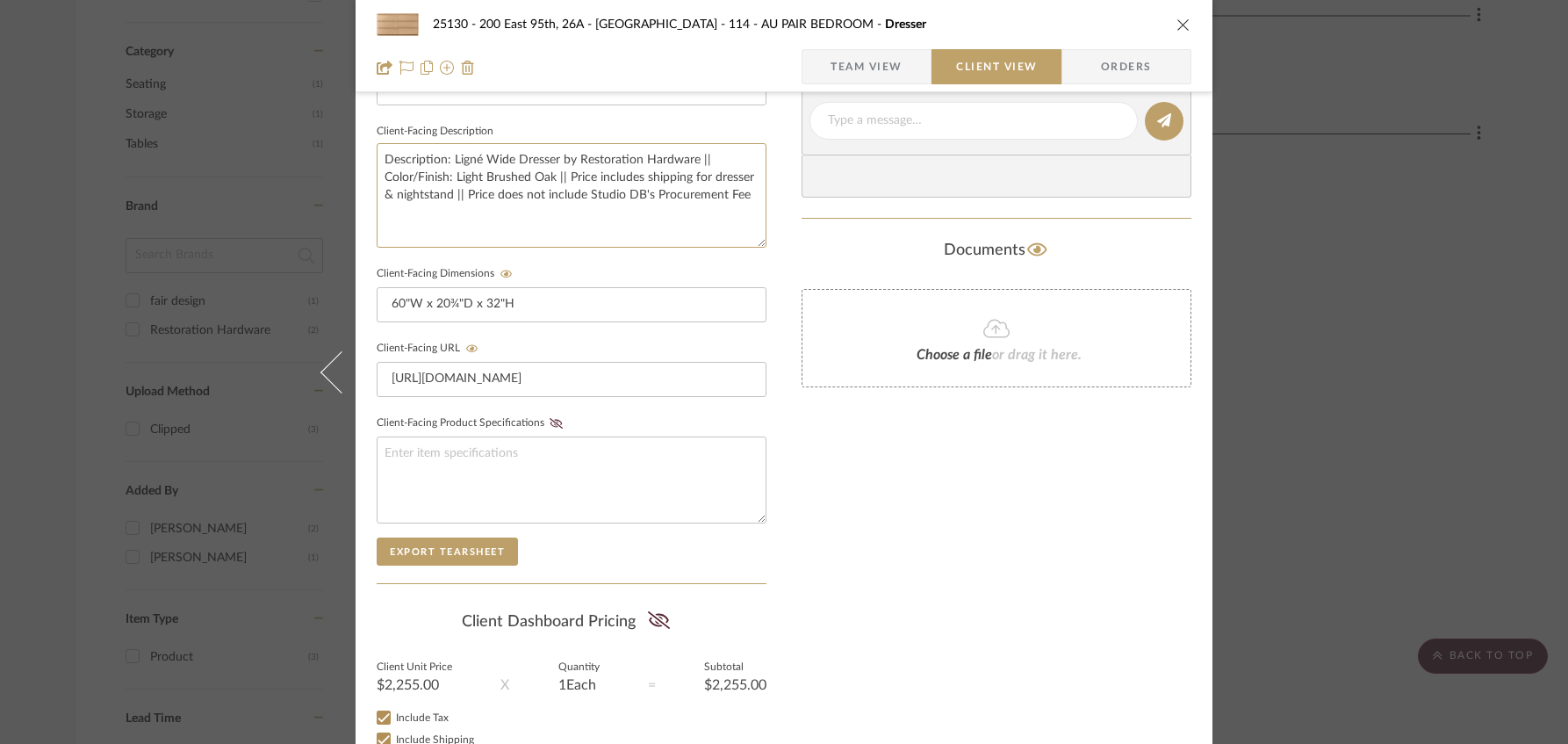
scroll to position [703, 0]
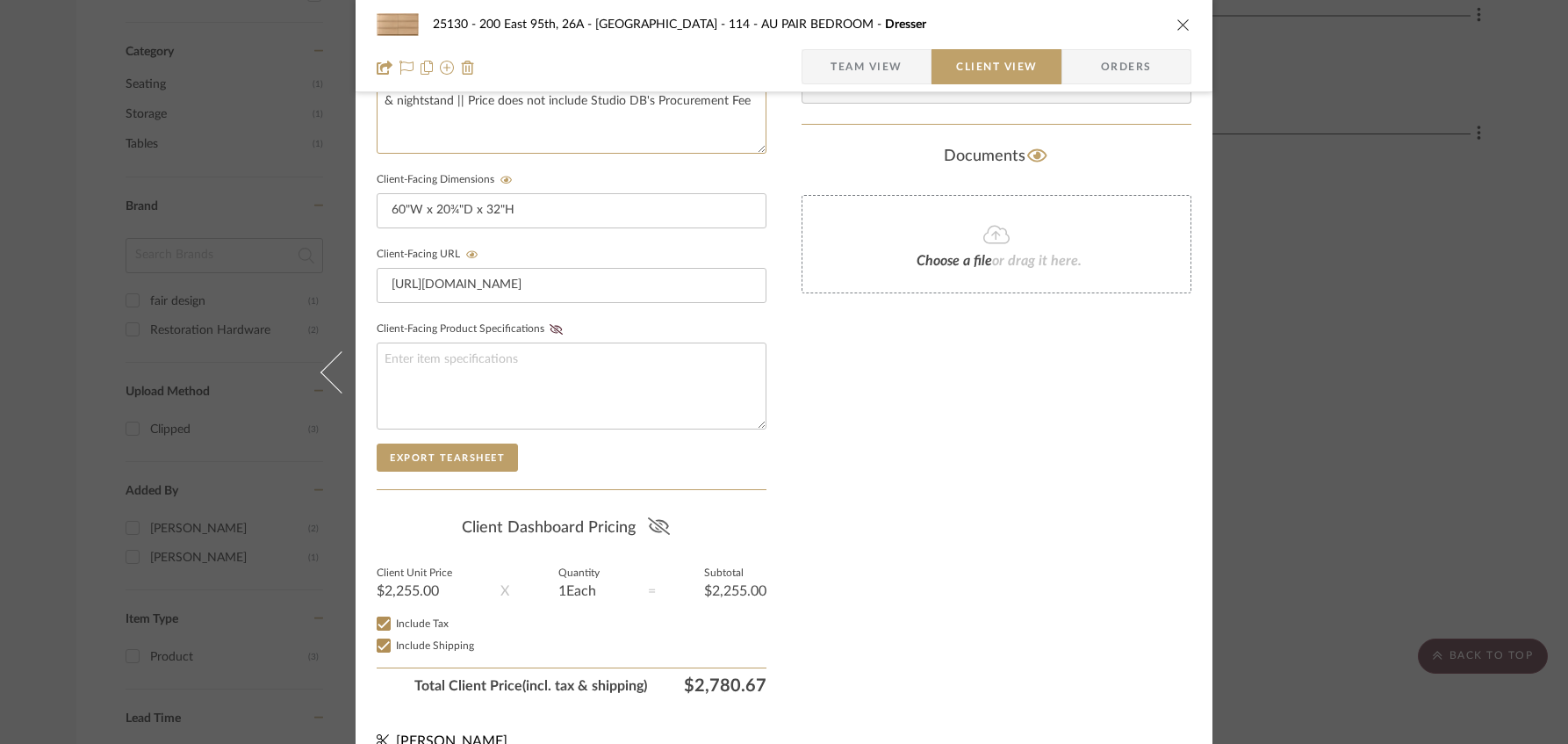
type textarea "Description: Ligné Wide Dresser by Restoration Hardware || Color/Finish: Light …"
click at [651, 520] on icon at bounding box center [658, 526] width 22 height 17
type textarea "Description: Ligné Wide Dresser by Restoration Hardware || Color/Finish: Light …"
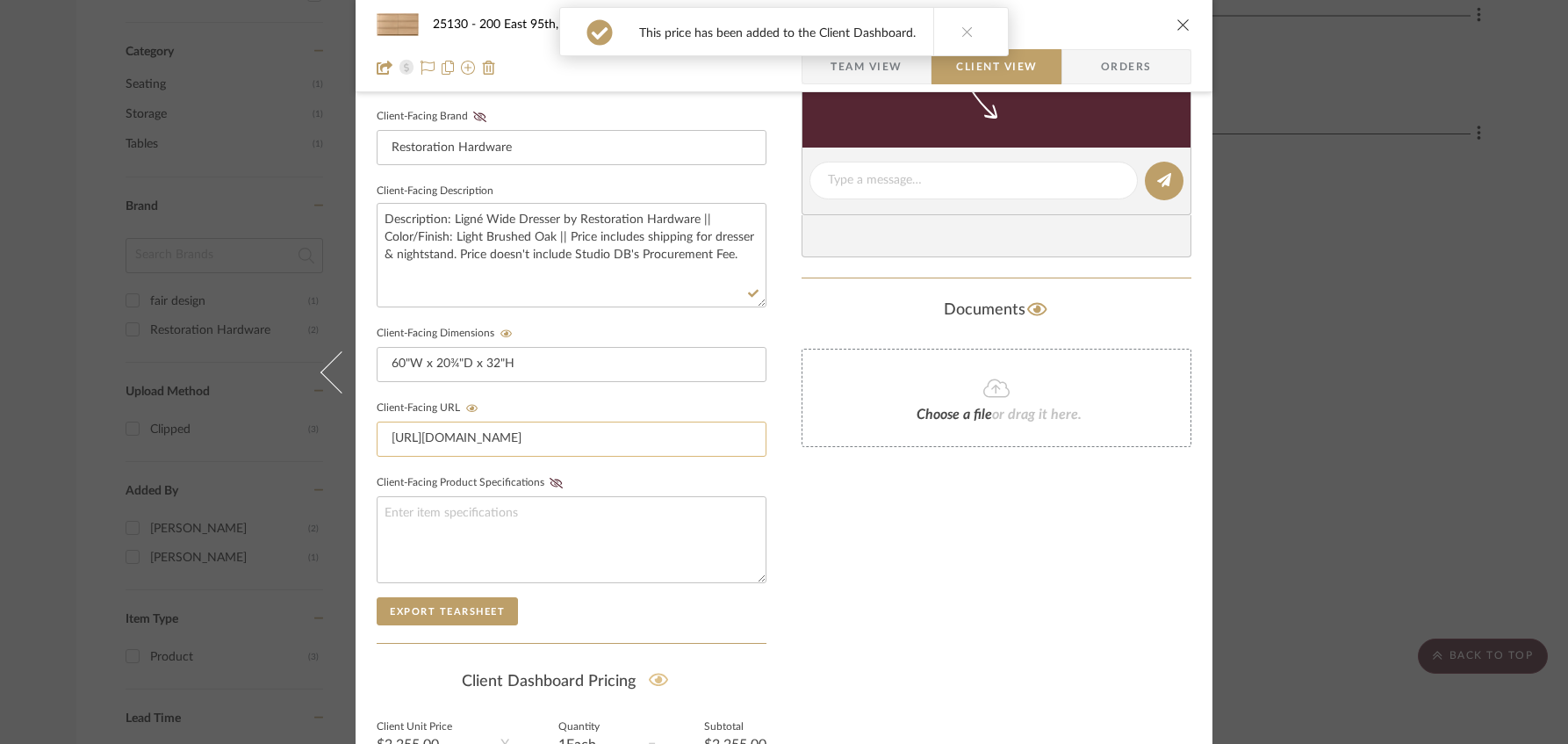
scroll to position [527, 0]
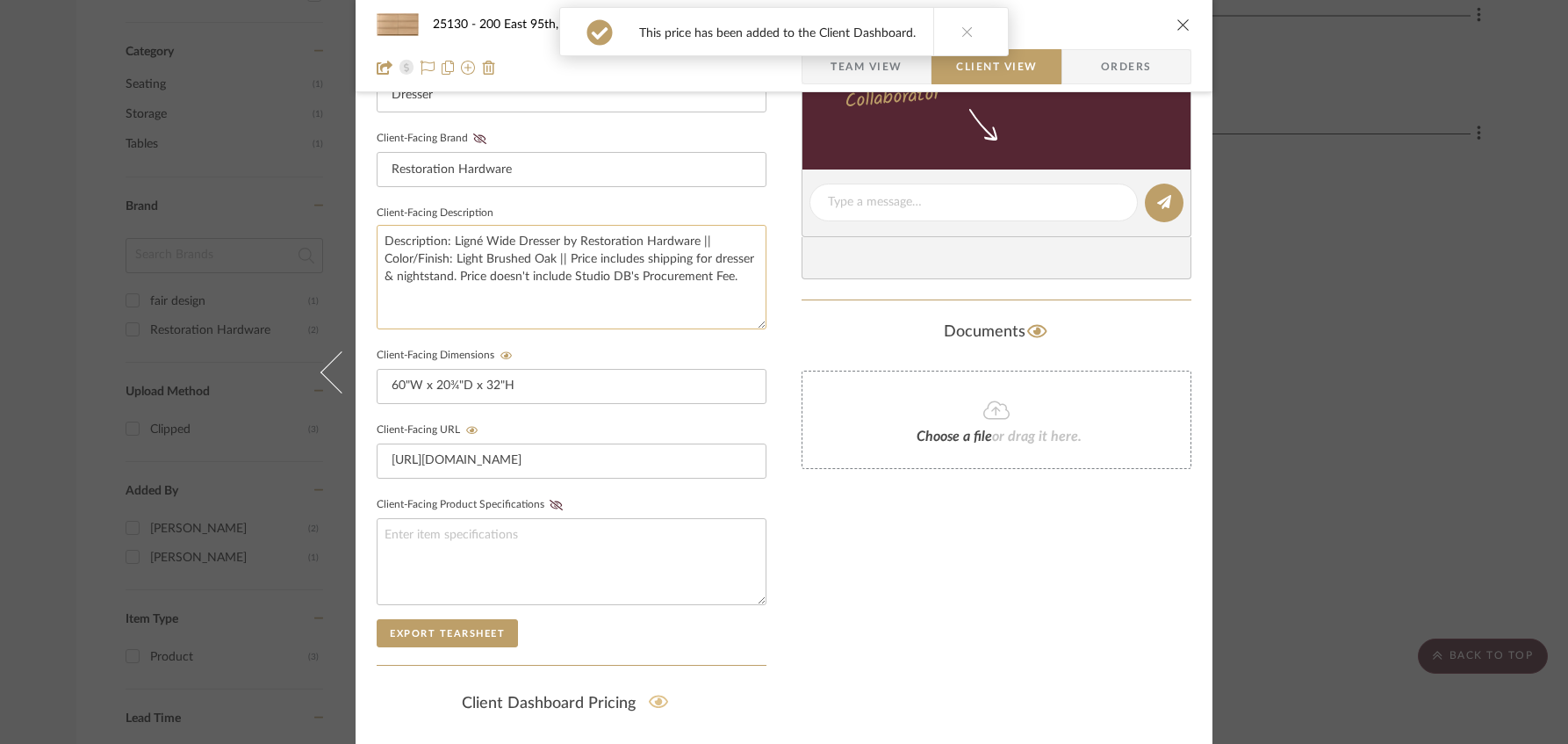
click at [644, 259] on textarea "Description: Ligné Wide Dresser by Restoration Hardware || Color/Finish: Light …" at bounding box center [571, 276] width 390 height 105
click at [640, 260] on textarea "Description: Ligné Wide Dresser by Restoration Hardware || Color/Finish: Light …" at bounding box center [571, 276] width 390 height 105
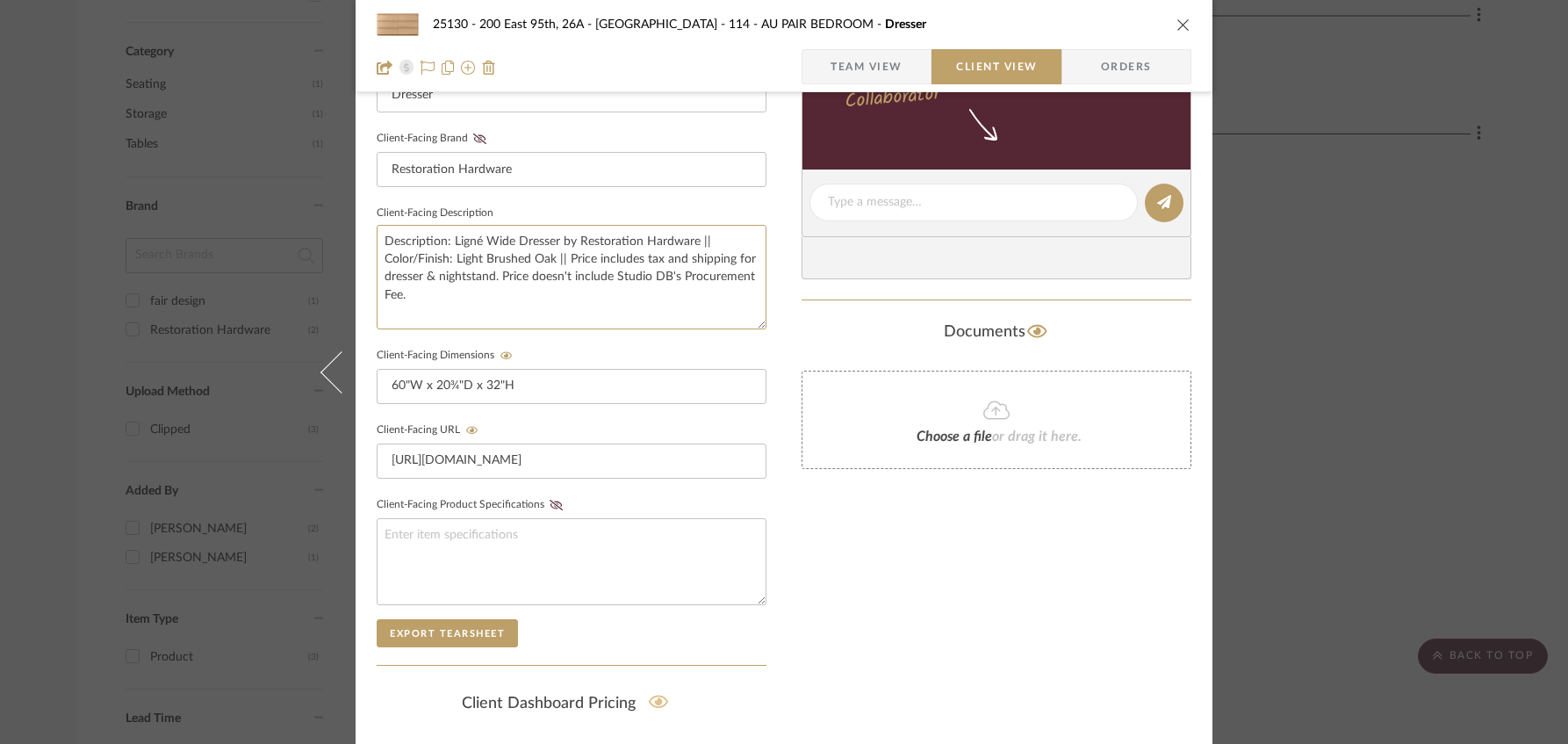
type textarea "Description: Ligné Wide Dresser by Restoration Hardware || Color/Finish: Light …"
click at [809, 318] on div "Documents" at bounding box center [996, 331] width 390 height 28
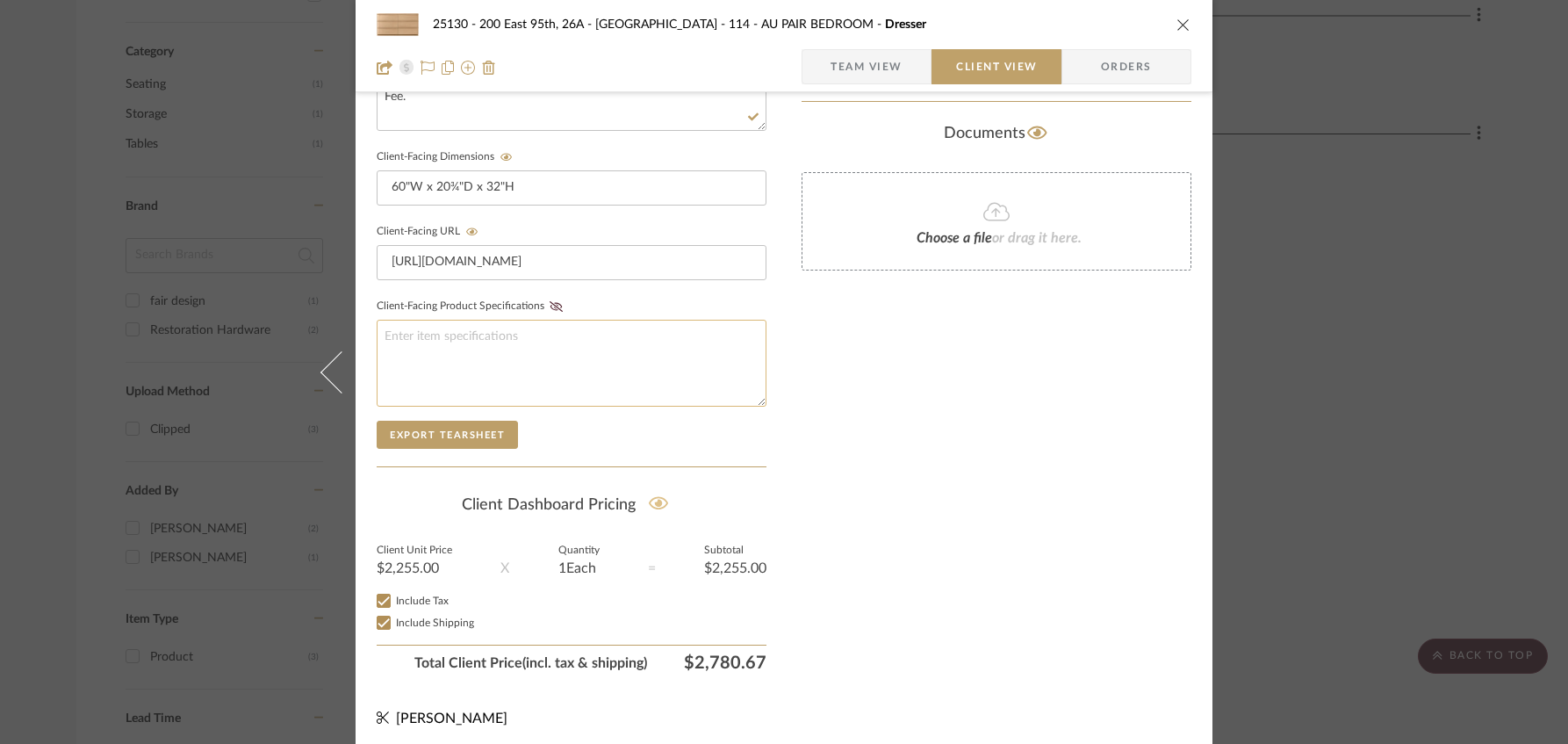
scroll to position [199, 0]
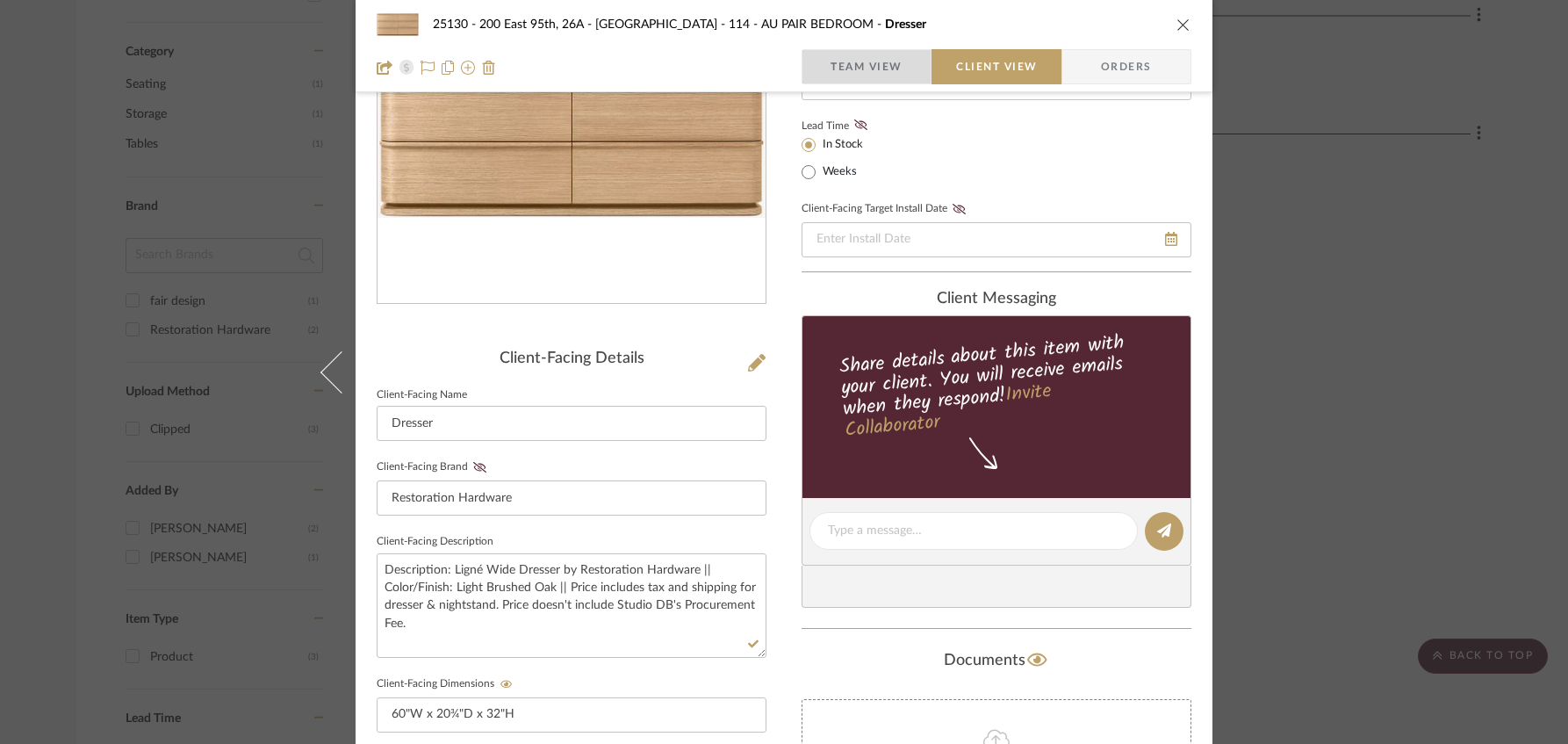
click at [865, 70] on span "Team View" at bounding box center [866, 66] width 72 height 36
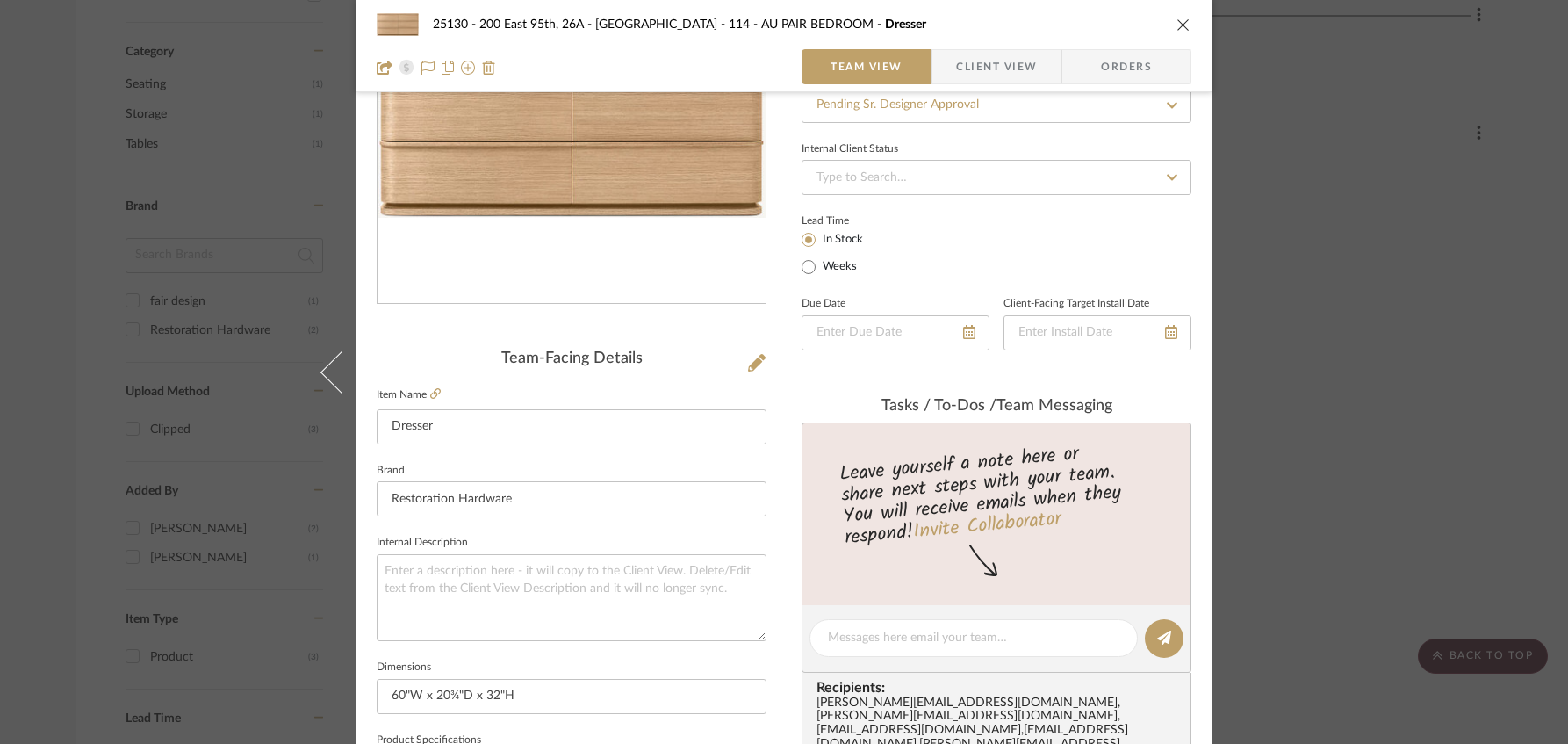
click at [959, 62] on span "Client View" at bounding box center [996, 66] width 81 height 36
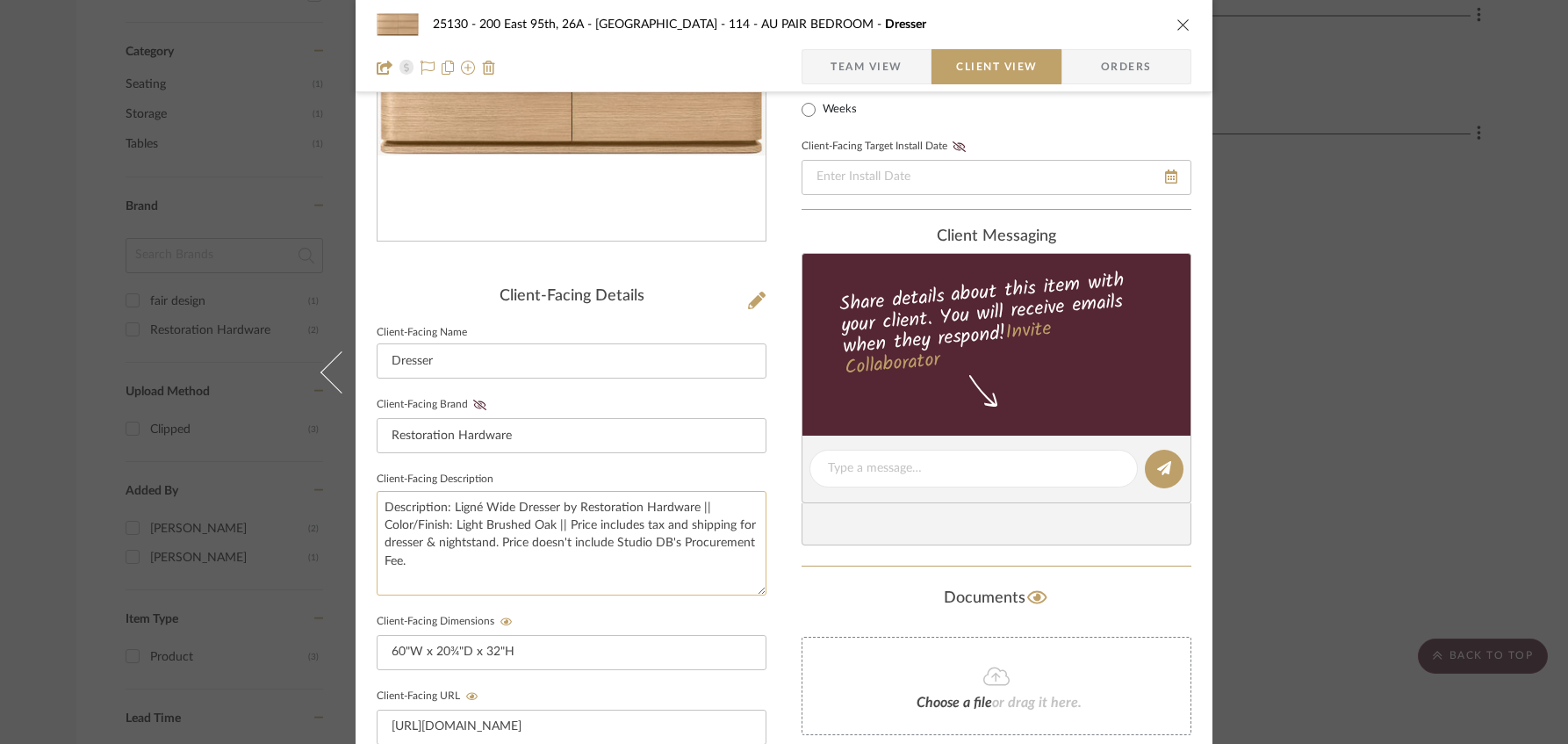
scroll to position [432, 0]
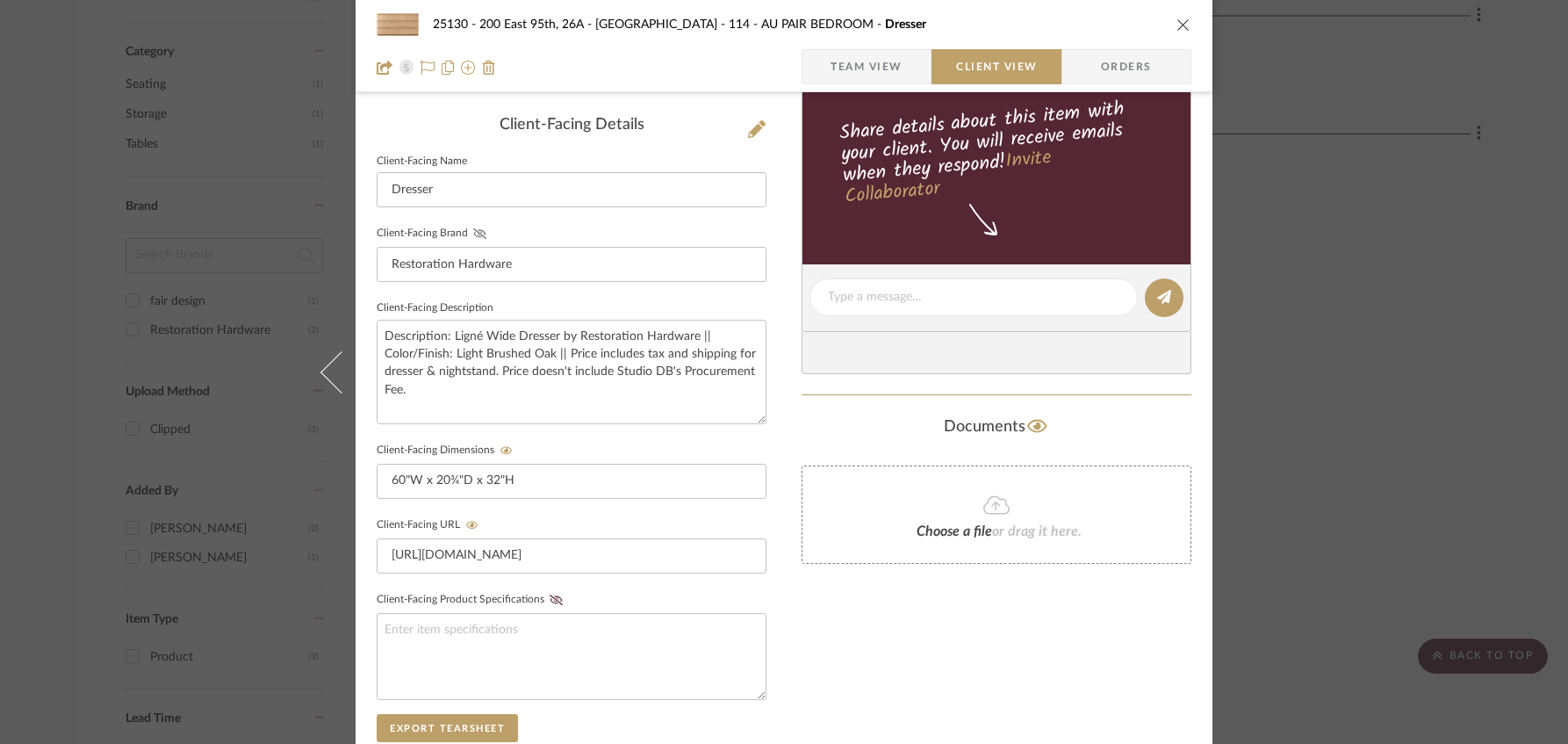
click at [476, 230] on icon at bounding box center [480, 233] width 13 height 11
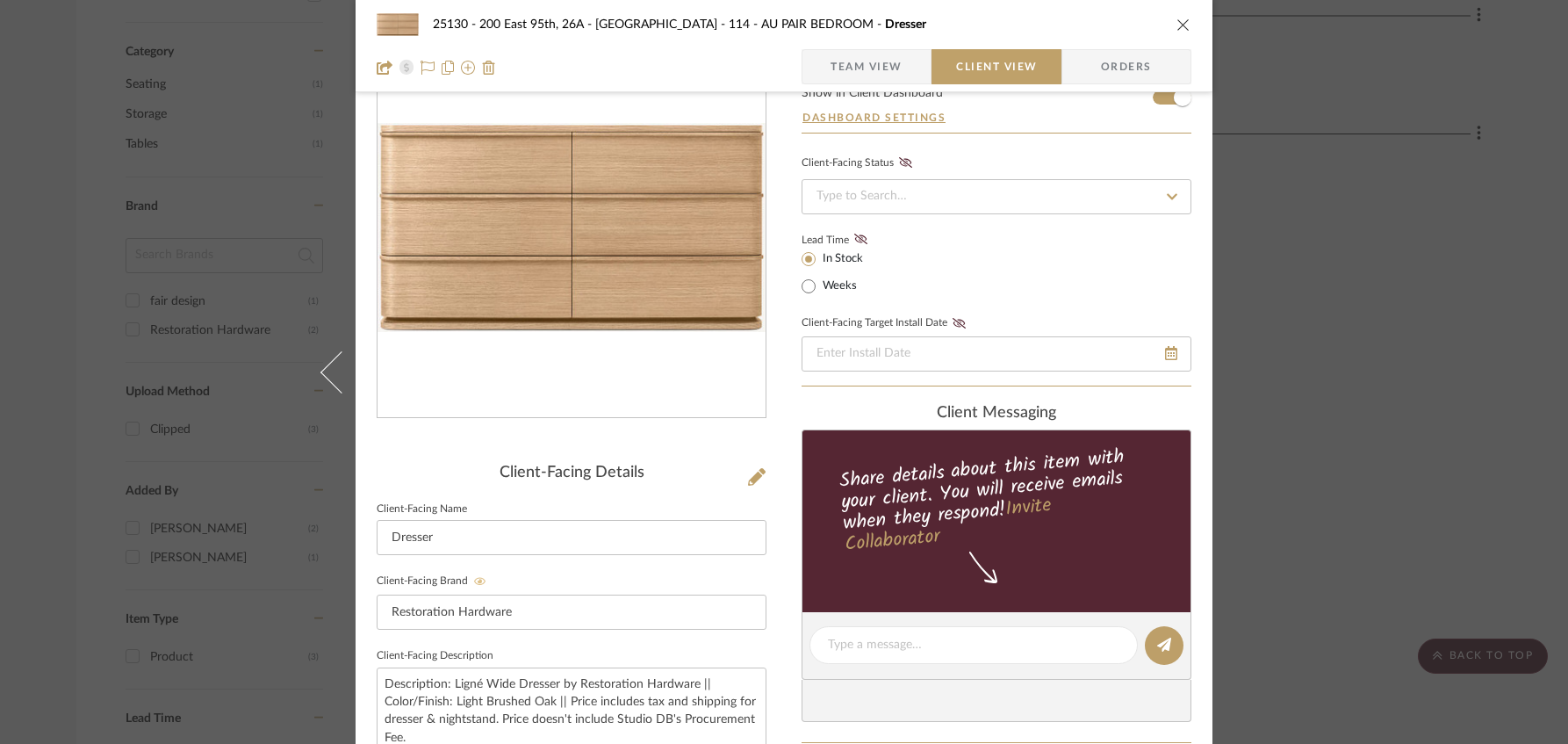
scroll to position [23, 0]
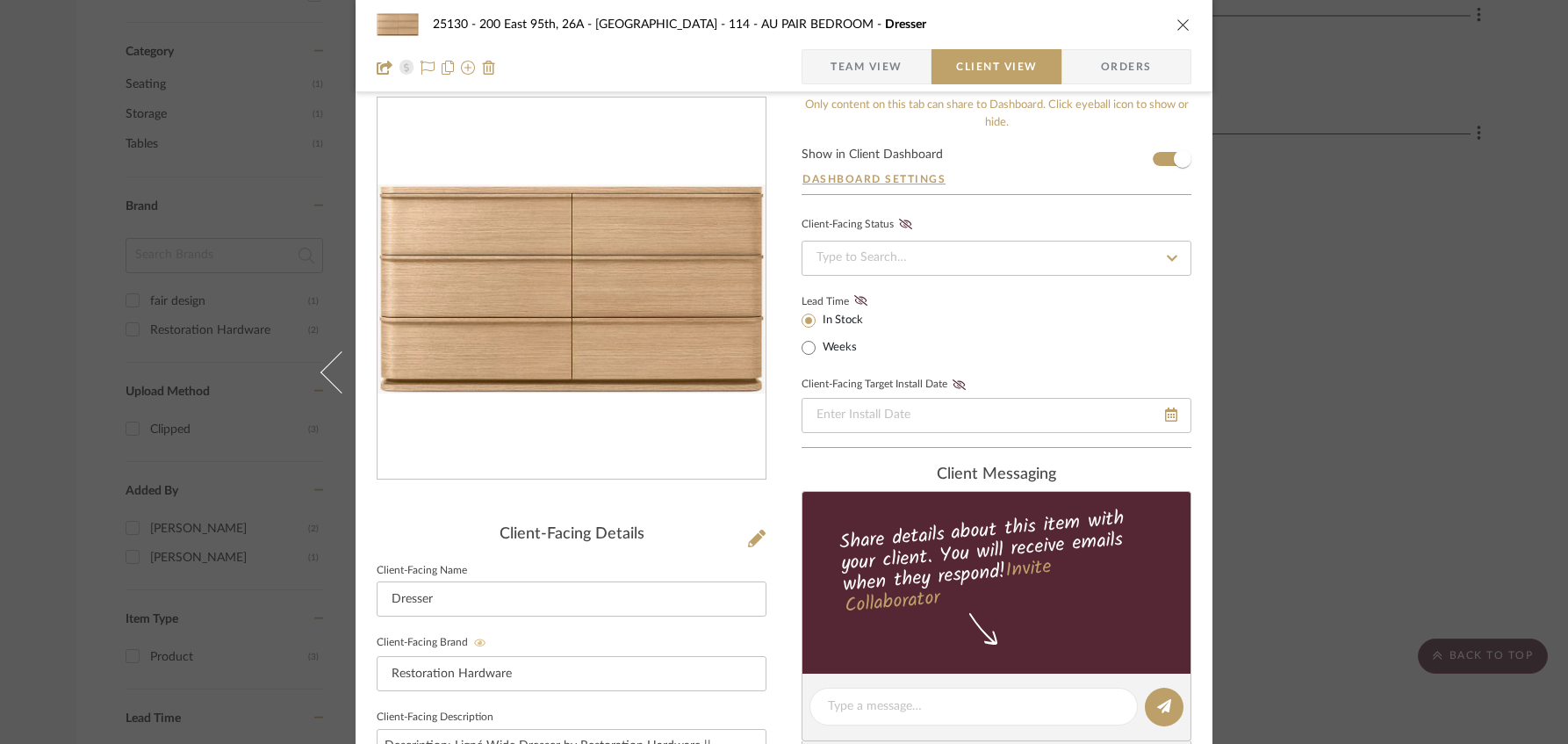
click at [855, 73] on span "Team View" at bounding box center [866, 66] width 72 height 36
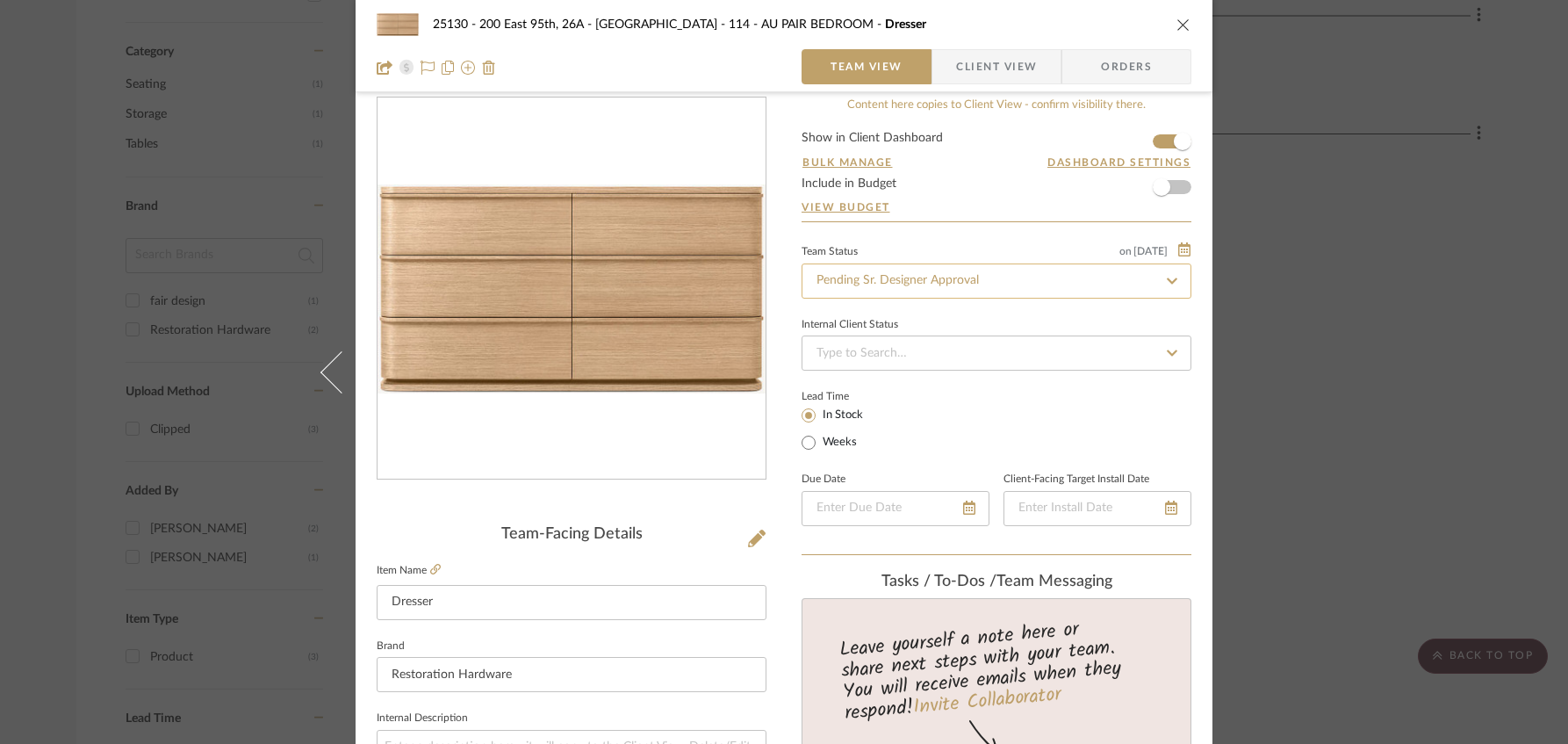
click at [891, 278] on input "Pending Sr. Designer Approval" at bounding box center [996, 280] width 390 height 36
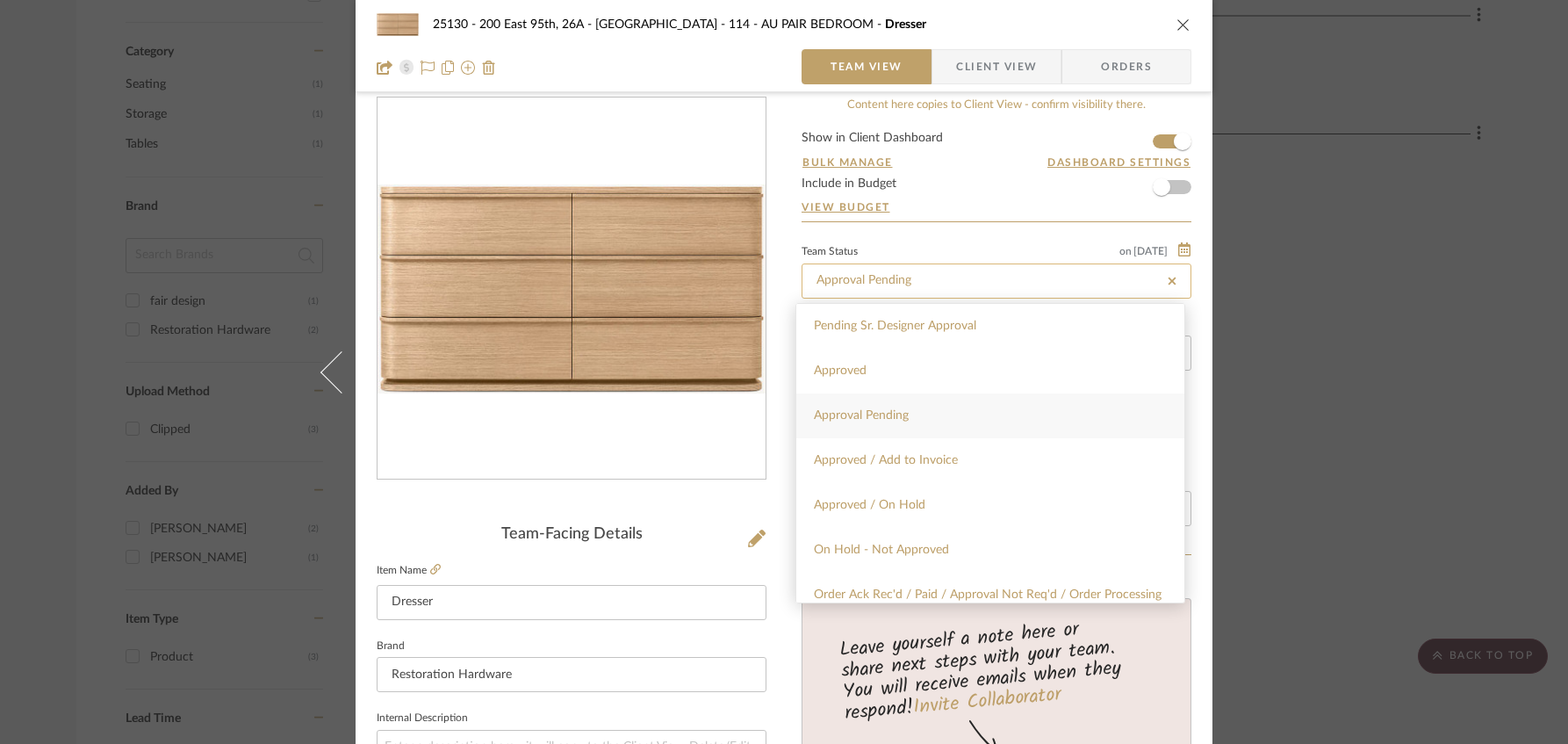
type input "Approval Pending"
type input "[DATE]"
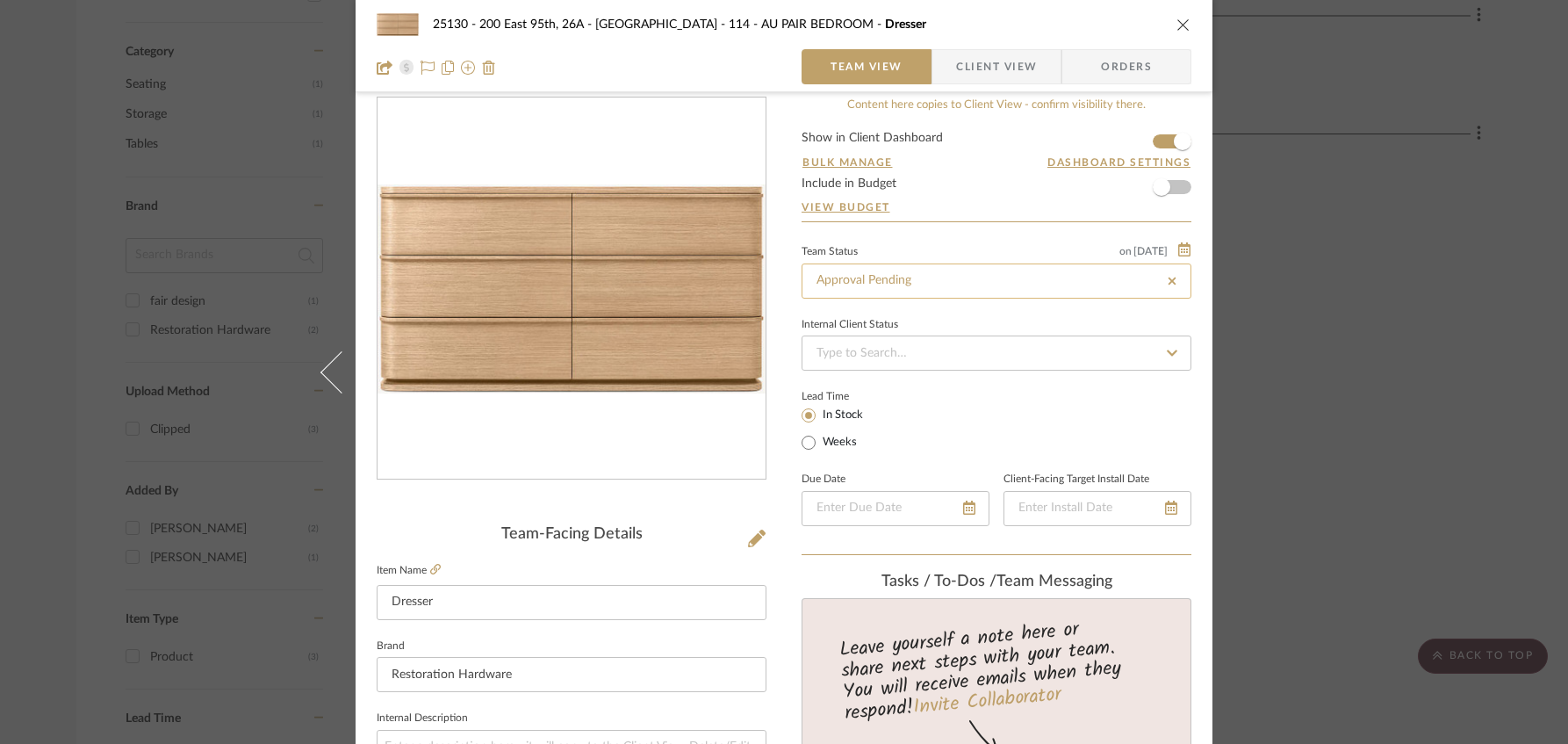
type input "[DATE]"
type input "Approval Pending"
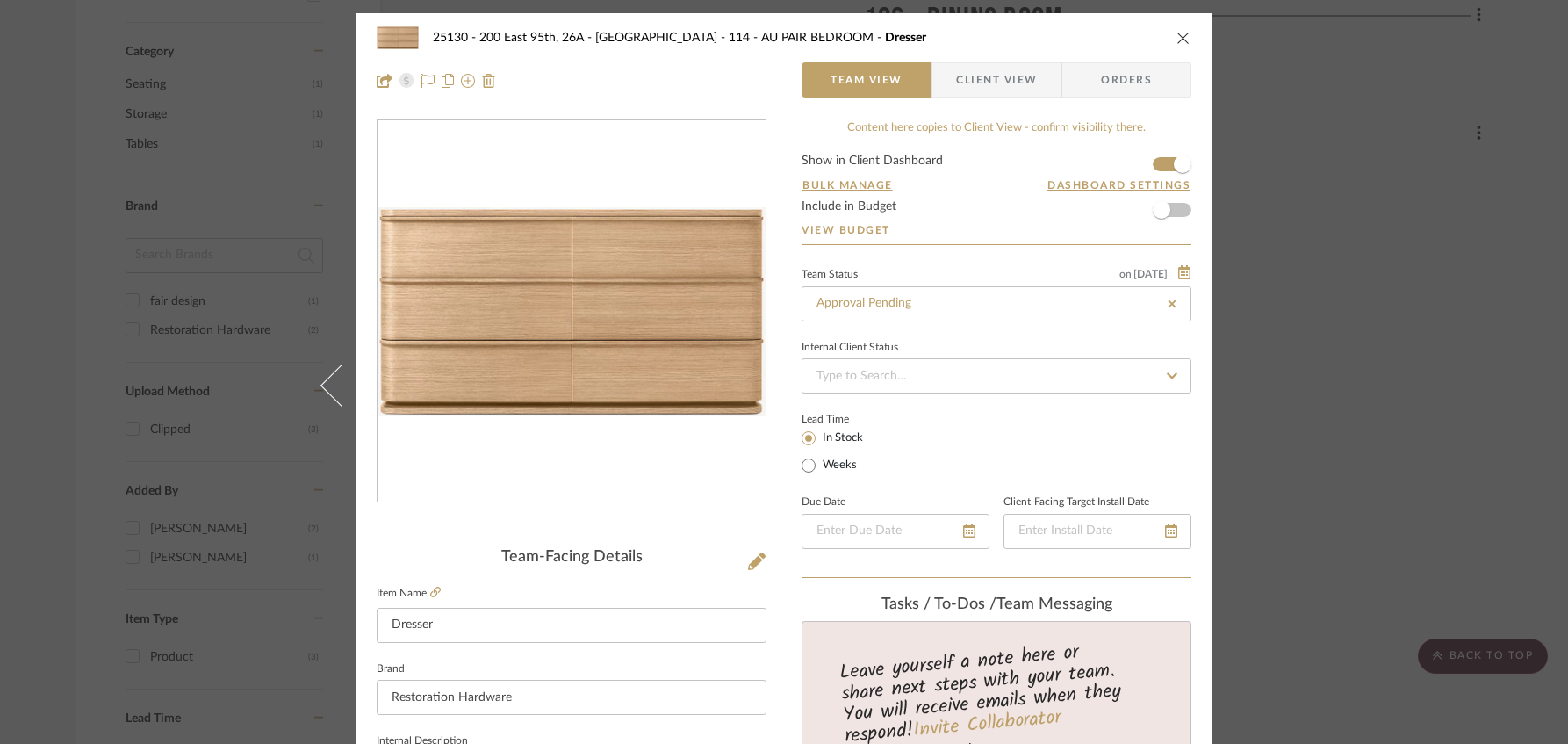
click at [1336, 316] on div "25130 - 200 East 95th, 26A - Kosheleva 114 - AU PAIR BEDROOM Dresser Team View …" at bounding box center [784, 372] width 1568 height 744
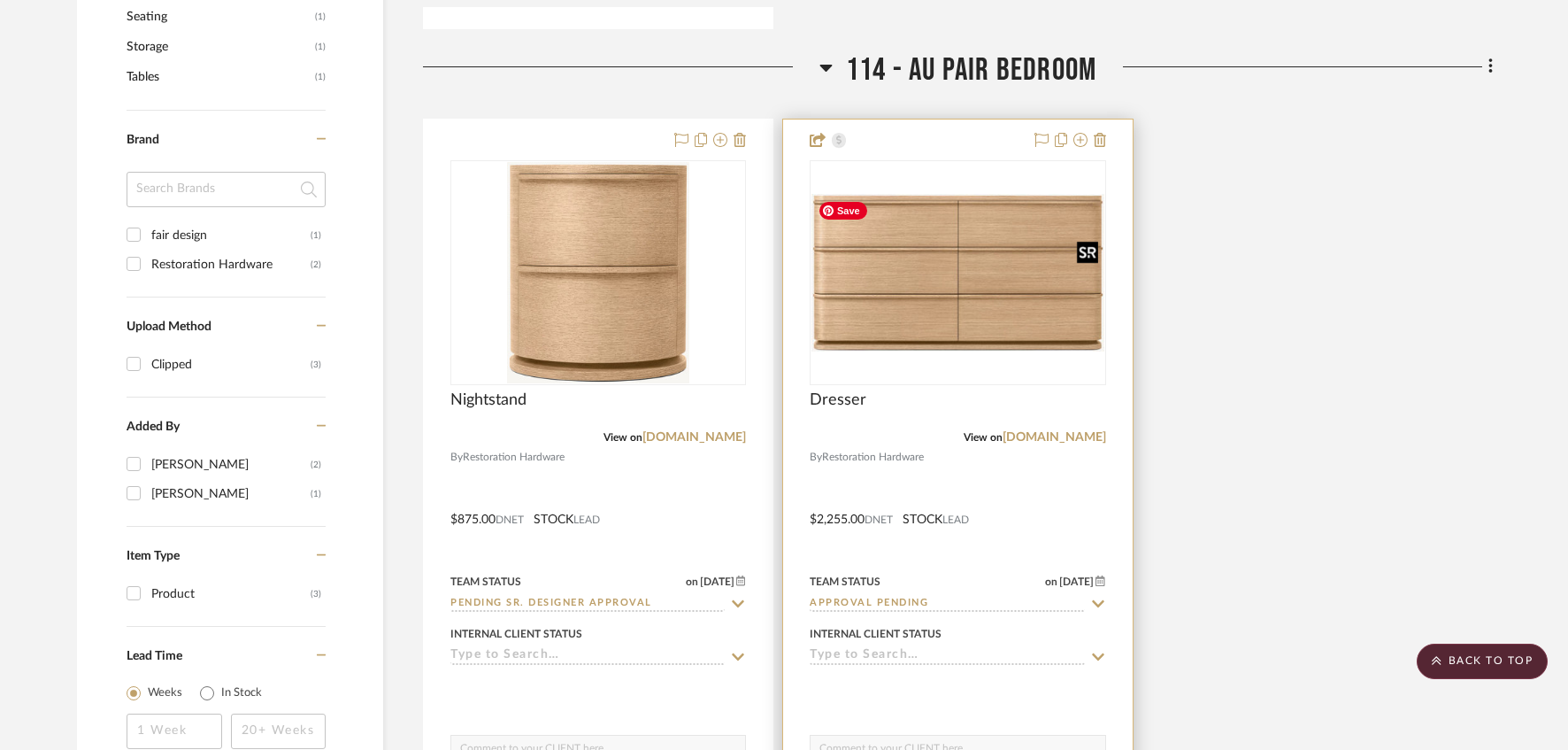
scroll to position [1357, 0]
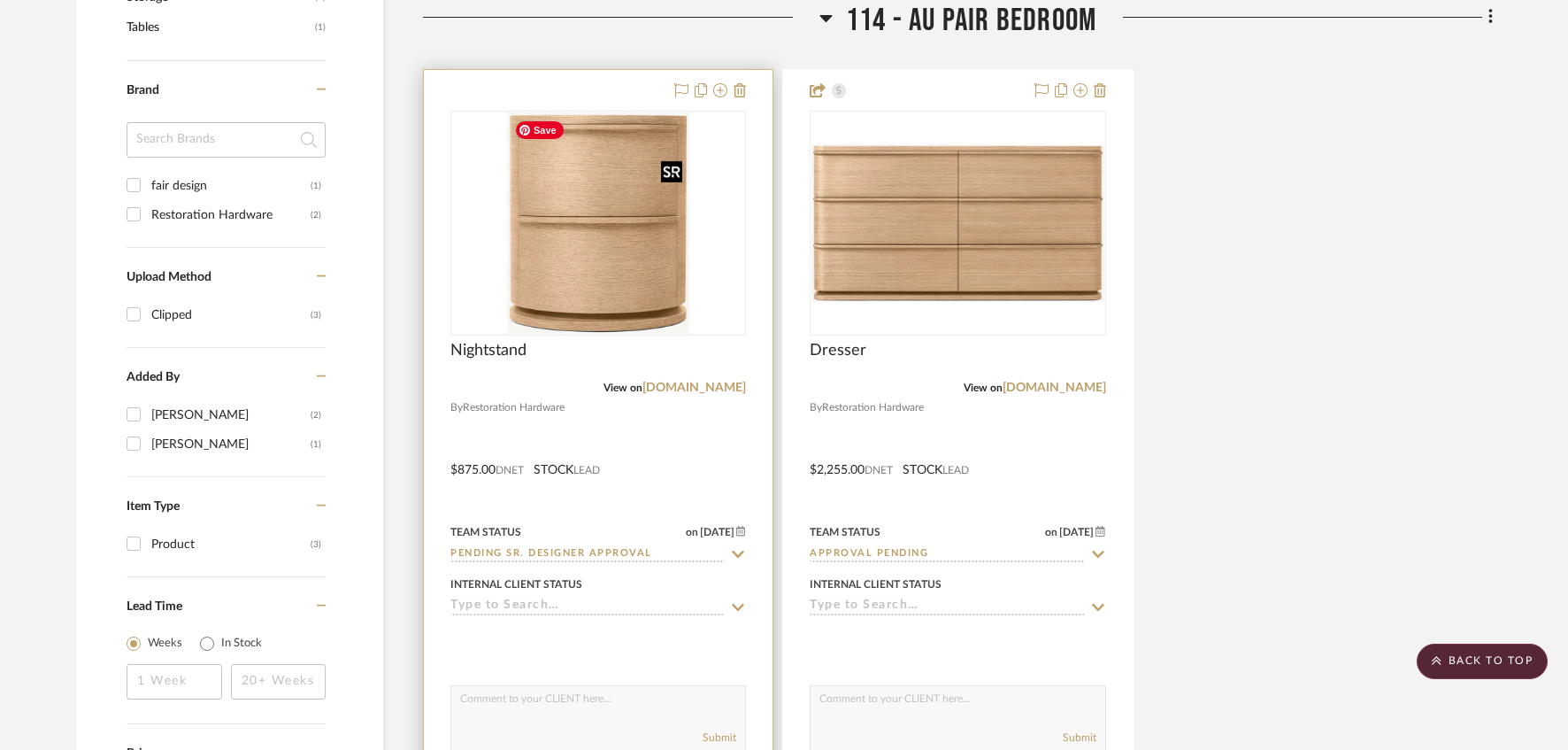
click at [656, 253] on img "0" at bounding box center [598, 223] width 182 height 222
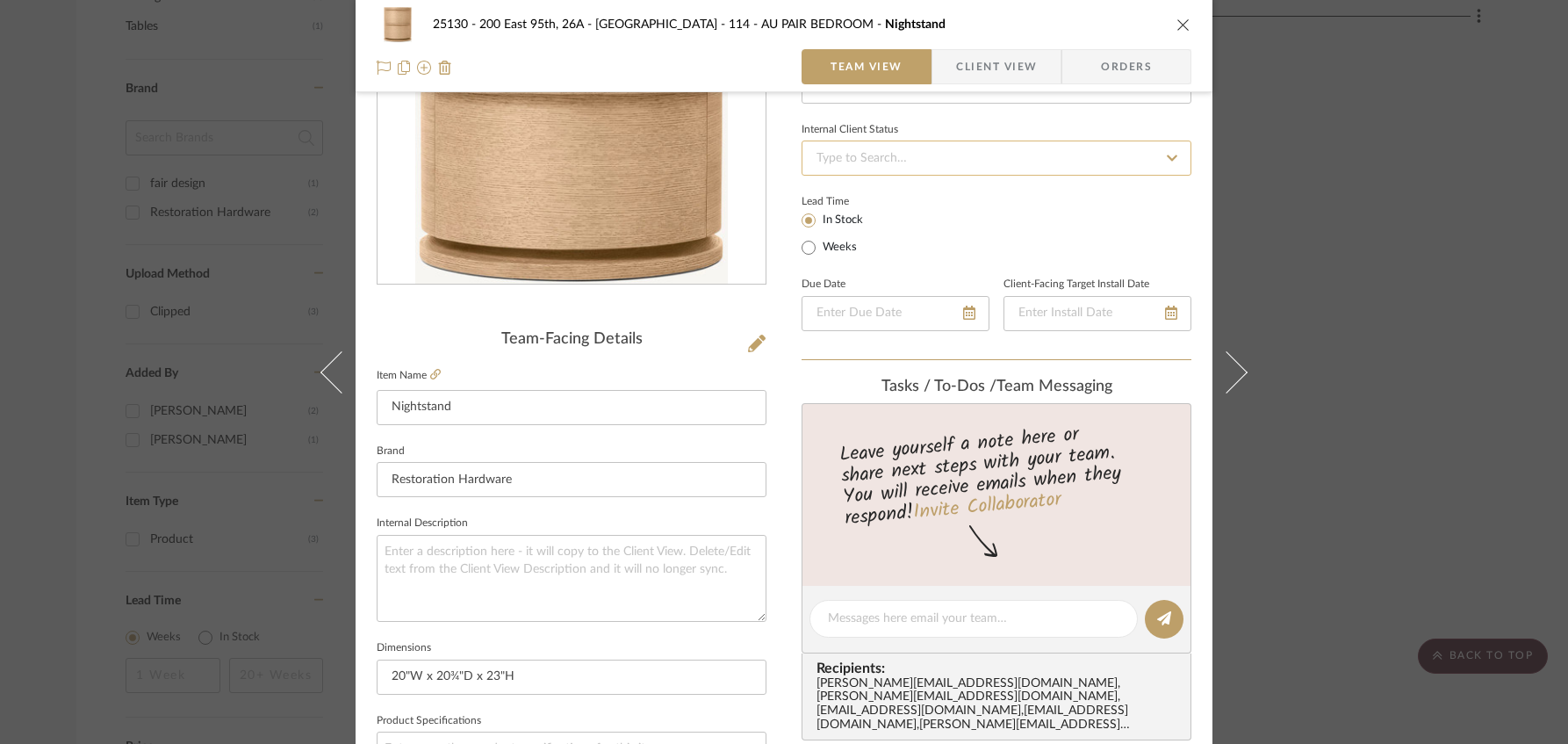
scroll to position [233, 0]
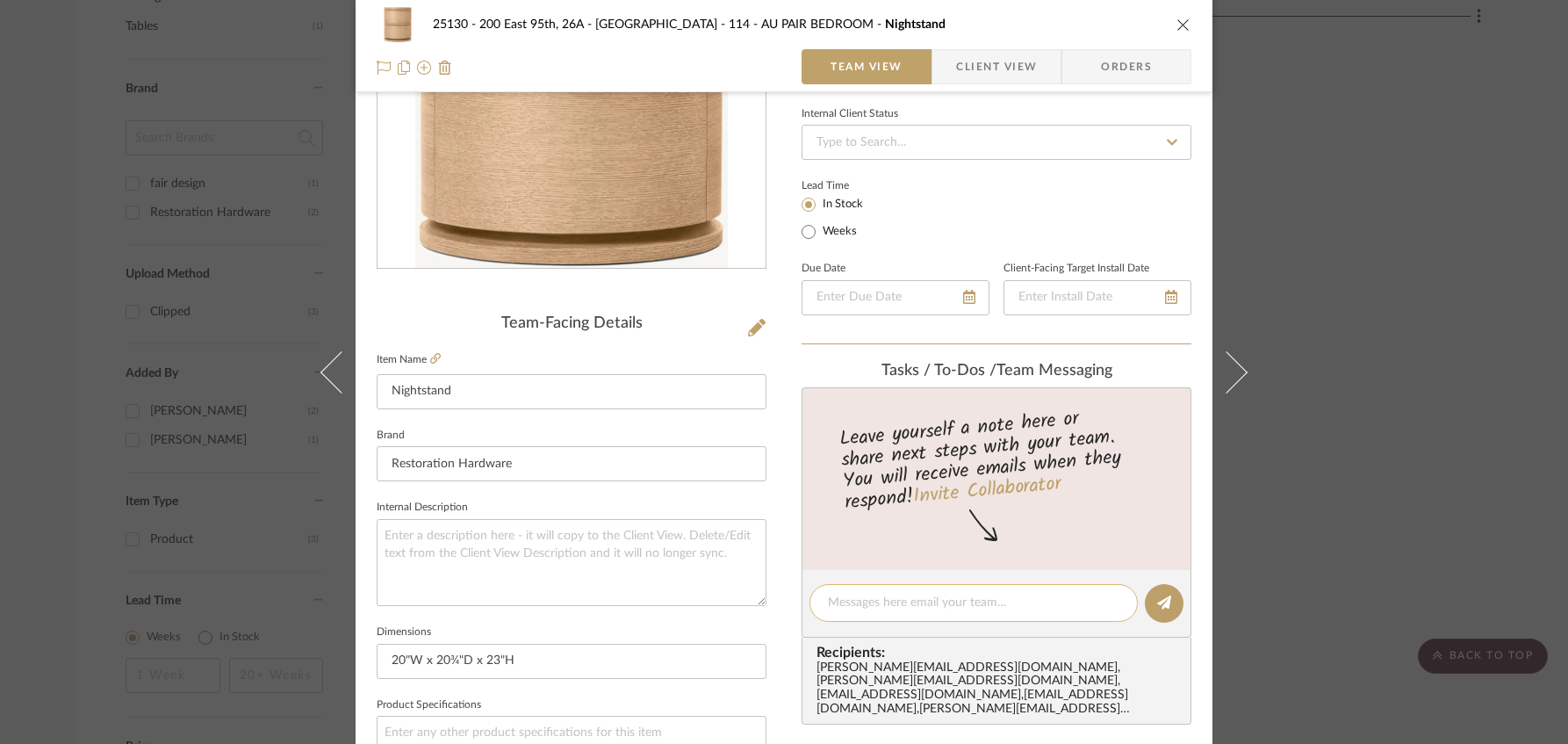
click at [855, 593] on textarea at bounding box center [974, 602] width 292 height 18
type textarea "Confirming this fits in plan?"
click at [1157, 601] on icon at bounding box center [1164, 602] width 14 height 14
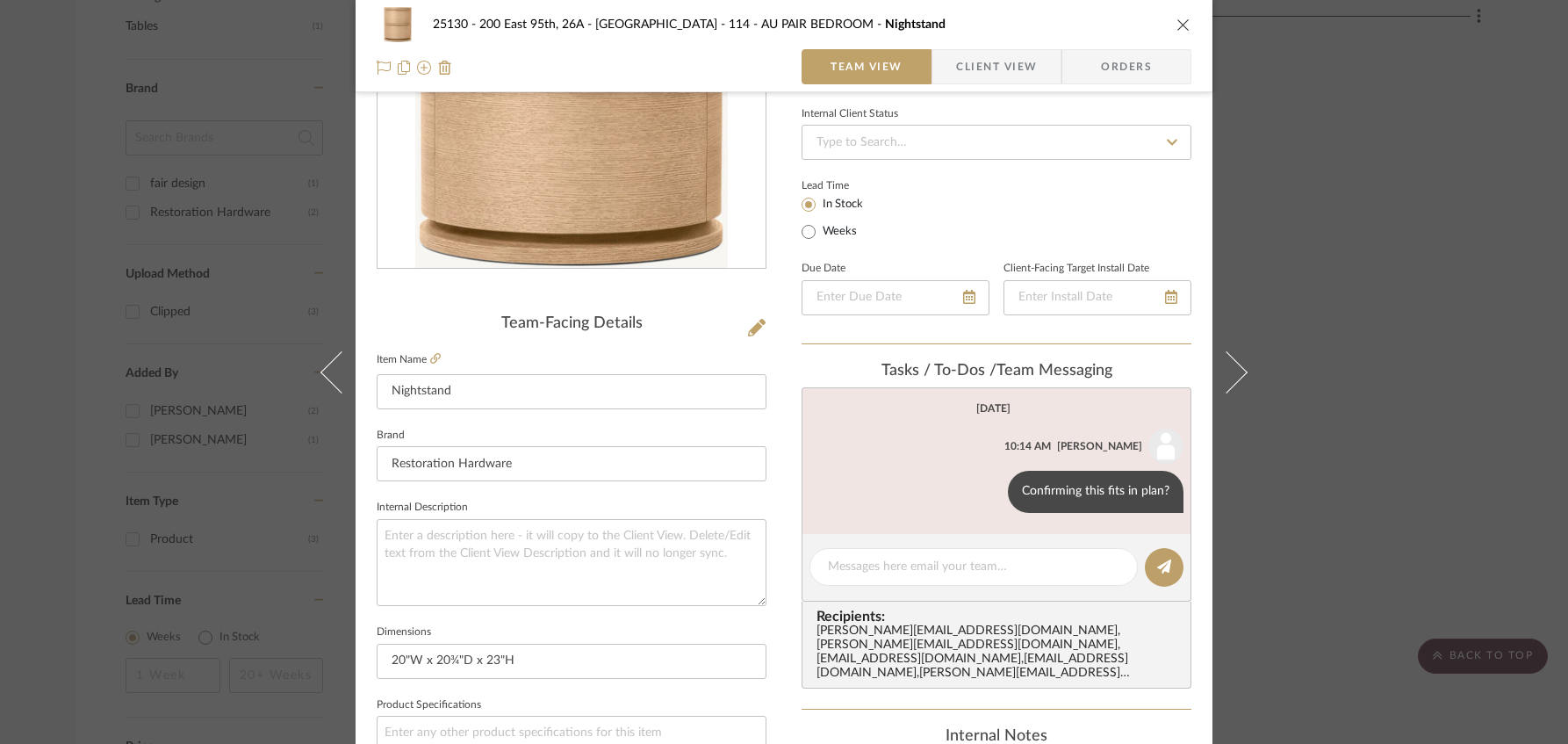
click at [1176, 26] on icon "close" at bounding box center [1183, 24] width 14 height 14
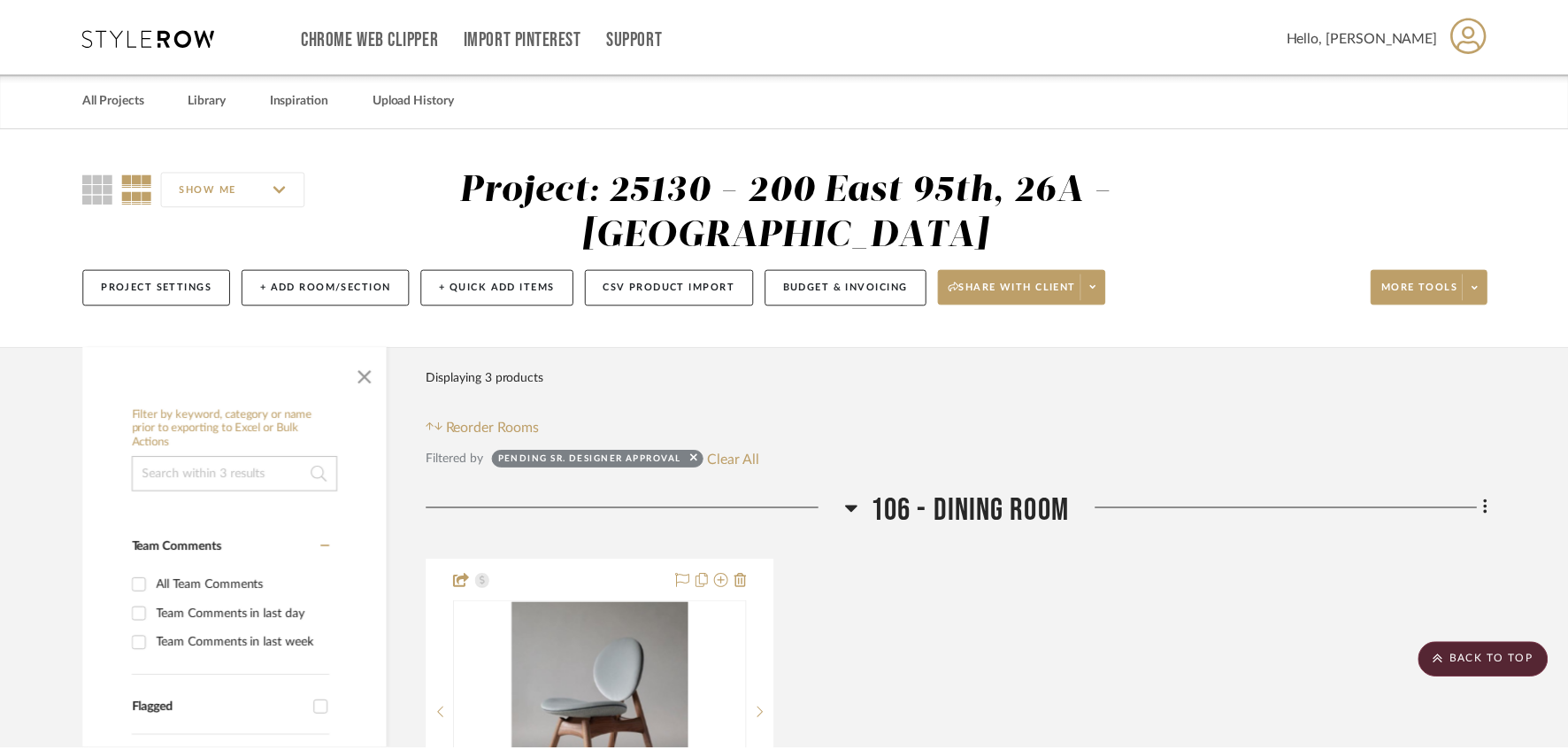
scroll to position [1357, 0]
